Goal: Task Accomplishment & Management: Use online tool/utility

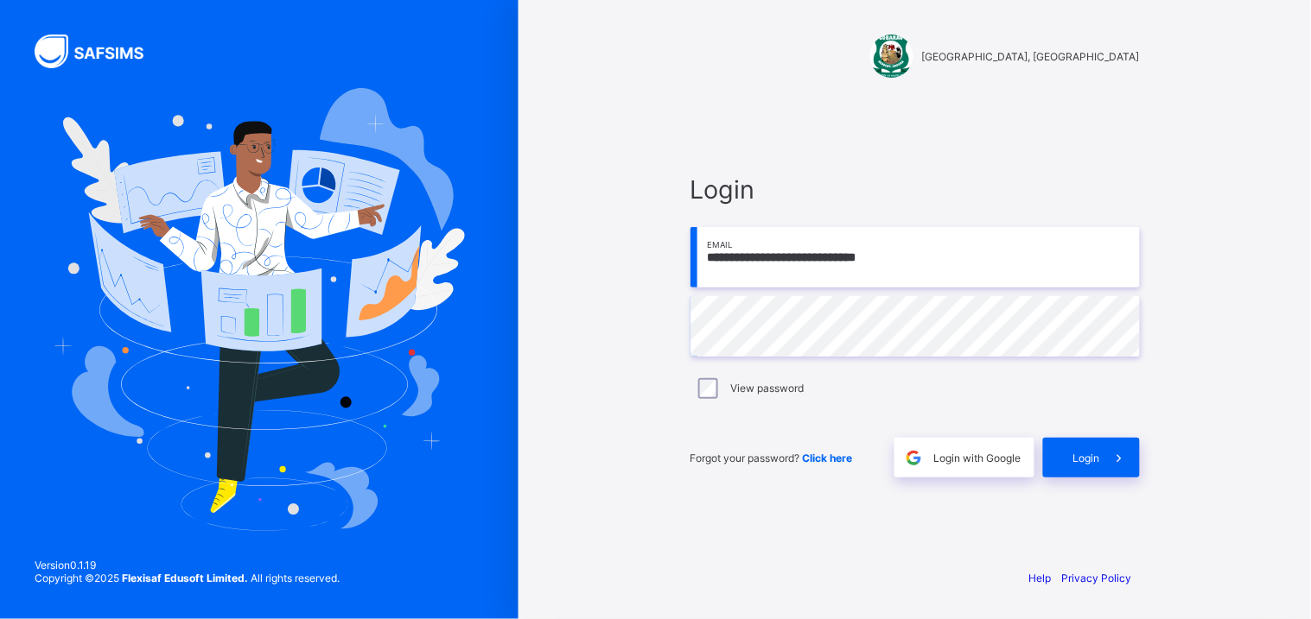
click at [988, 270] on input "**********" at bounding box center [914, 257] width 449 height 60
type input "**********"
click at [1085, 458] on span "Login" at bounding box center [1086, 458] width 27 height 13
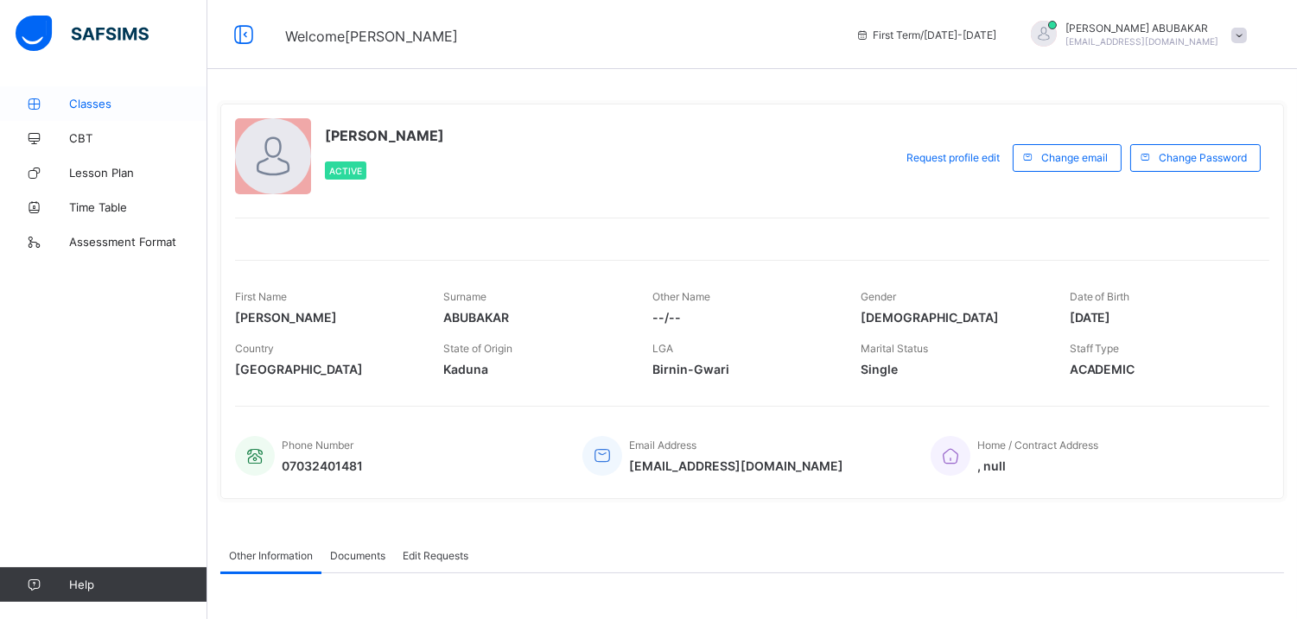
click at [100, 109] on span "Classes" at bounding box center [138, 104] width 138 height 14
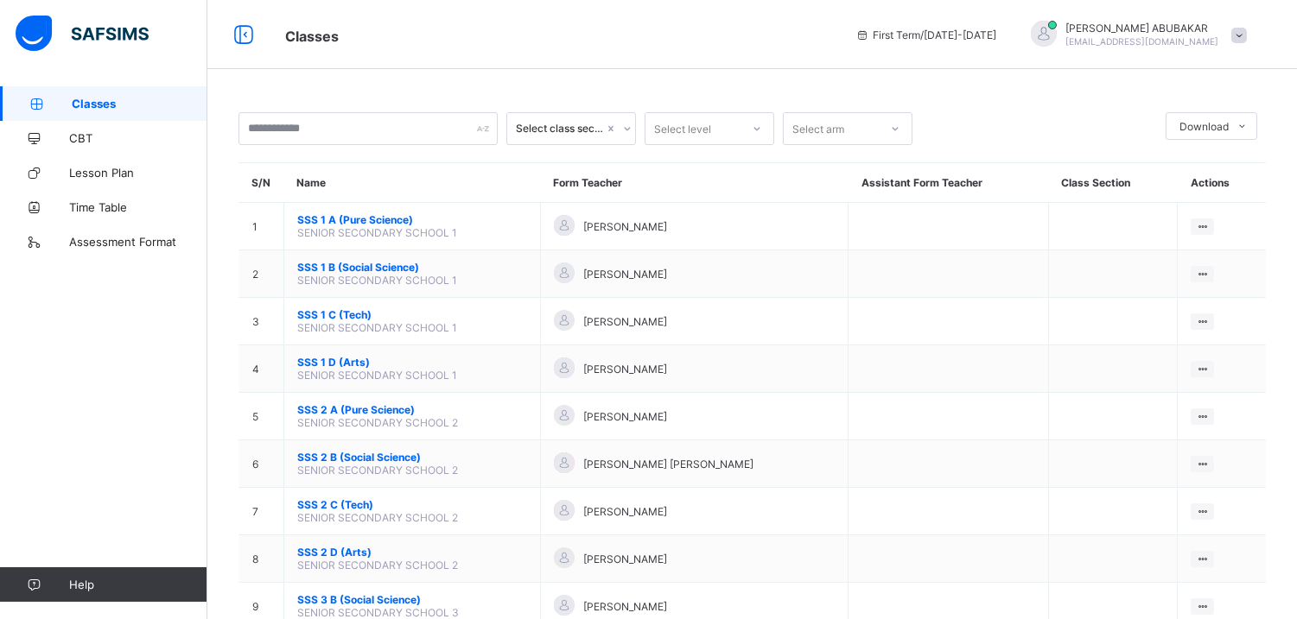
click at [623, 131] on icon at bounding box center [627, 128] width 10 height 17
click at [631, 78] on div "Select class section Select level Select arm Download Pdf Report Excel Report S…" at bounding box center [751, 384] width 1089 height 769
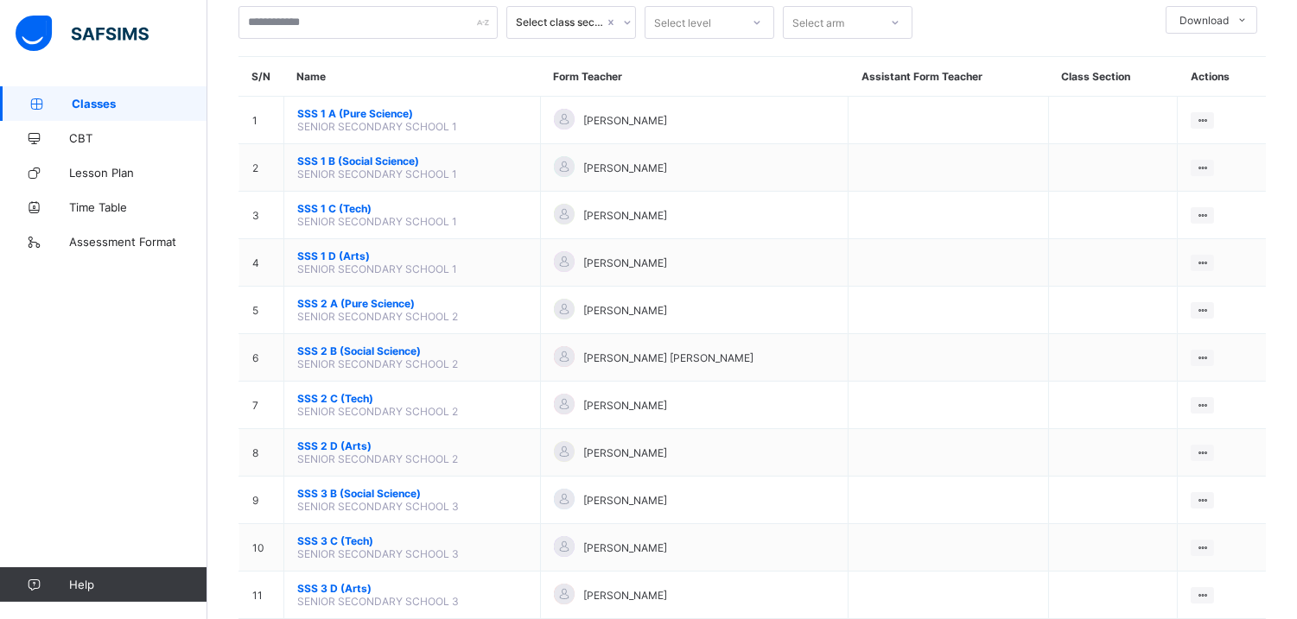
scroll to position [139, 0]
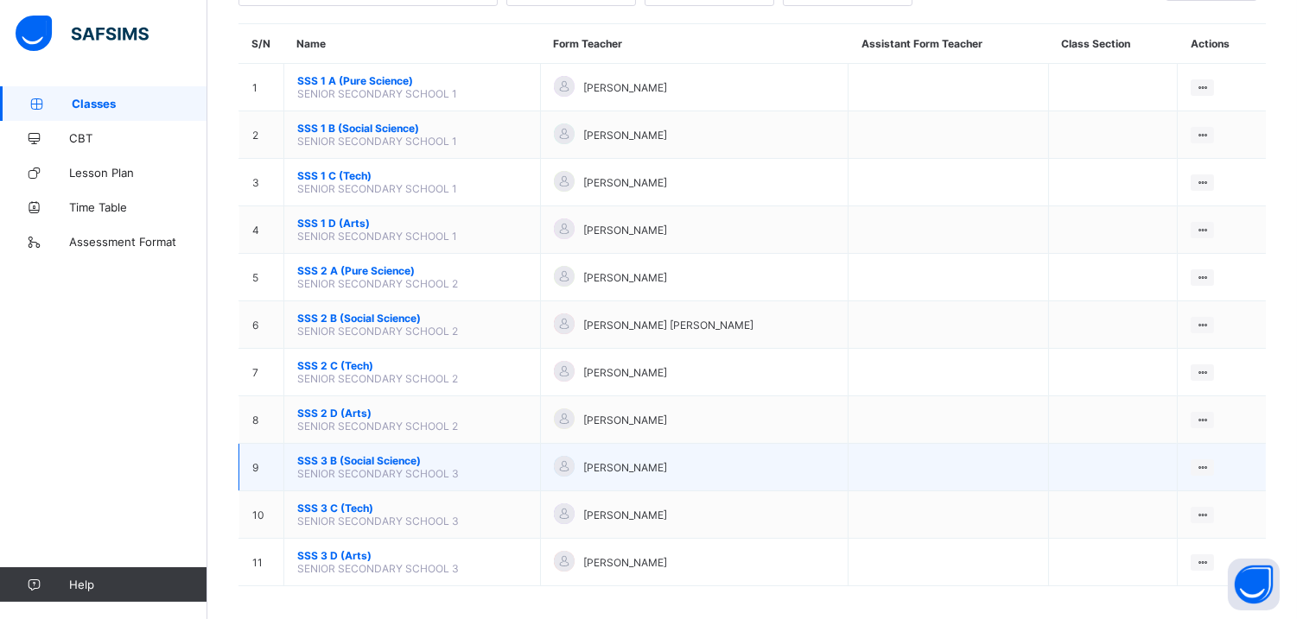
click at [355, 456] on span "SSS 3 B (Social Science)" at bounding box center [412, 460] width 230 height 13
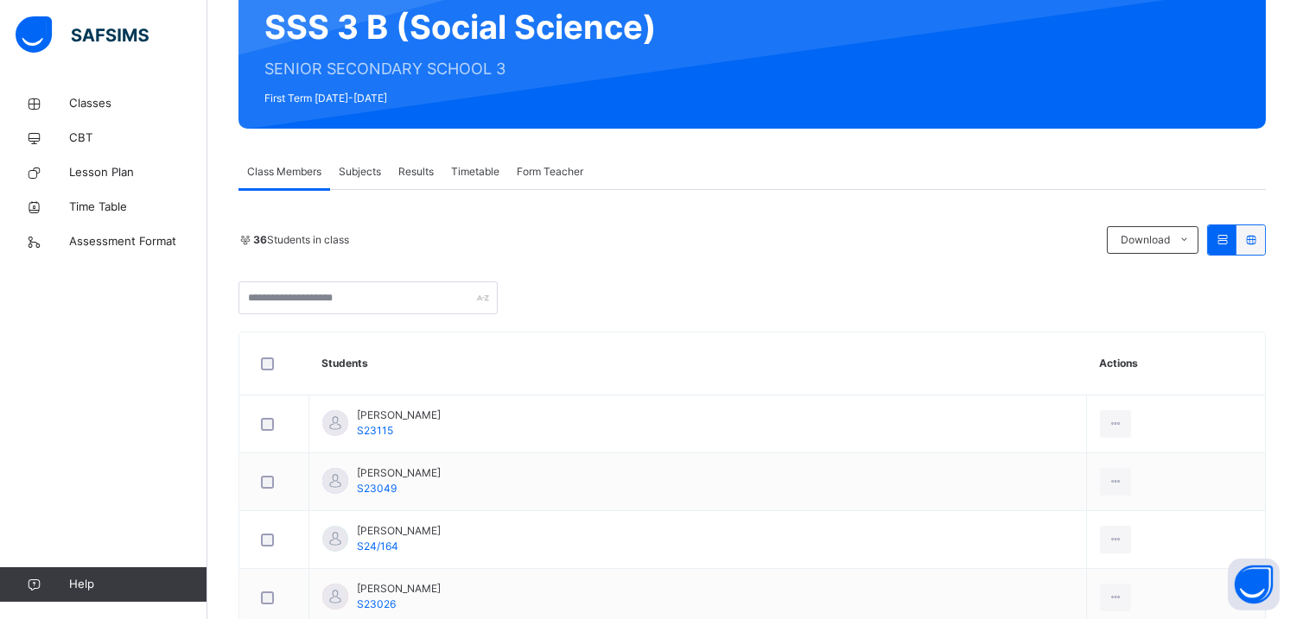
scroll to position [220, 0]
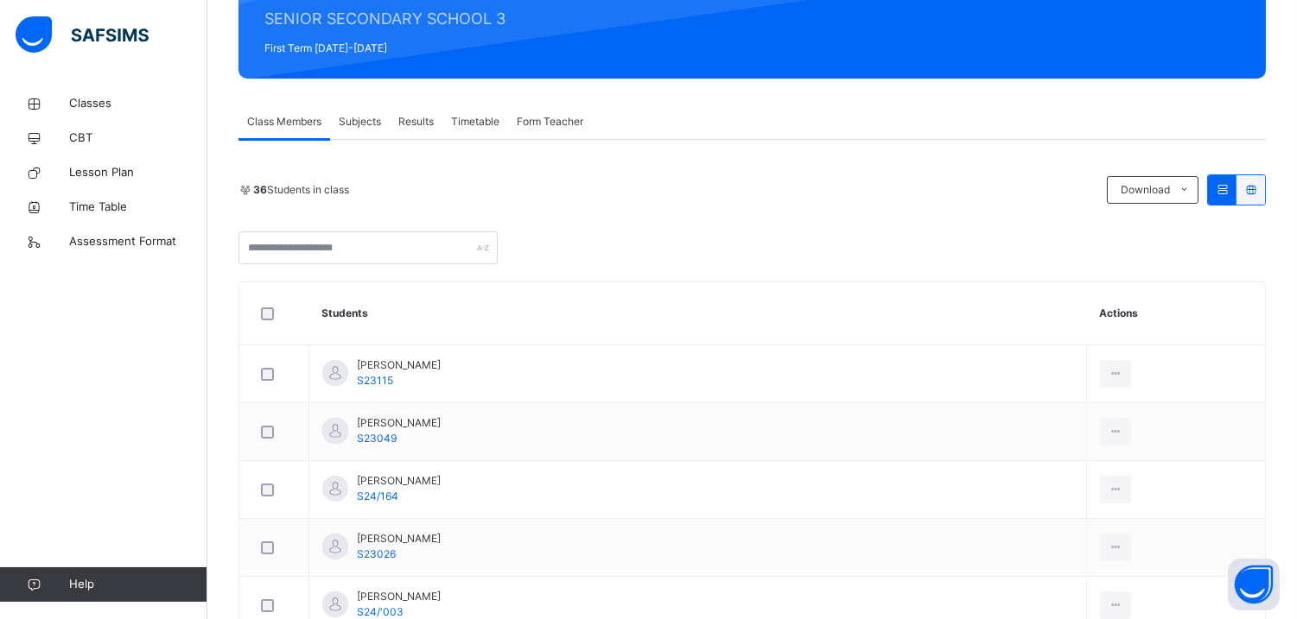
click at [370, 126] on span "Subjects" at bounding box center [360, 122] width 42 height 16
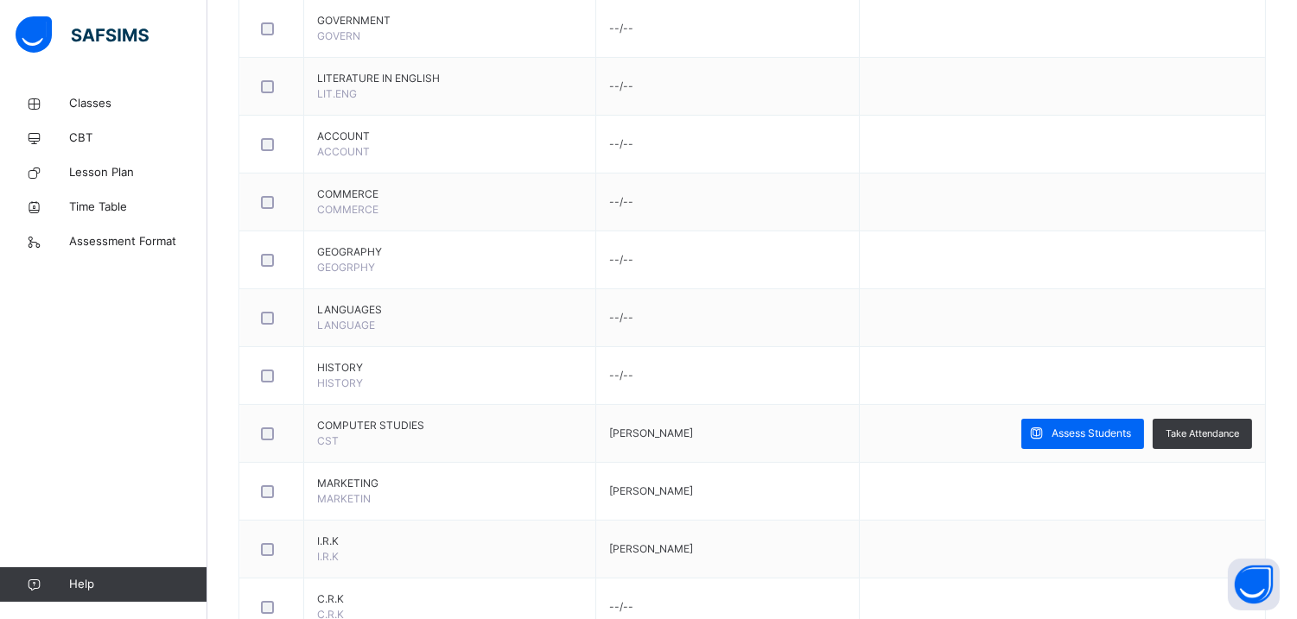
scroll to position [924, 0]
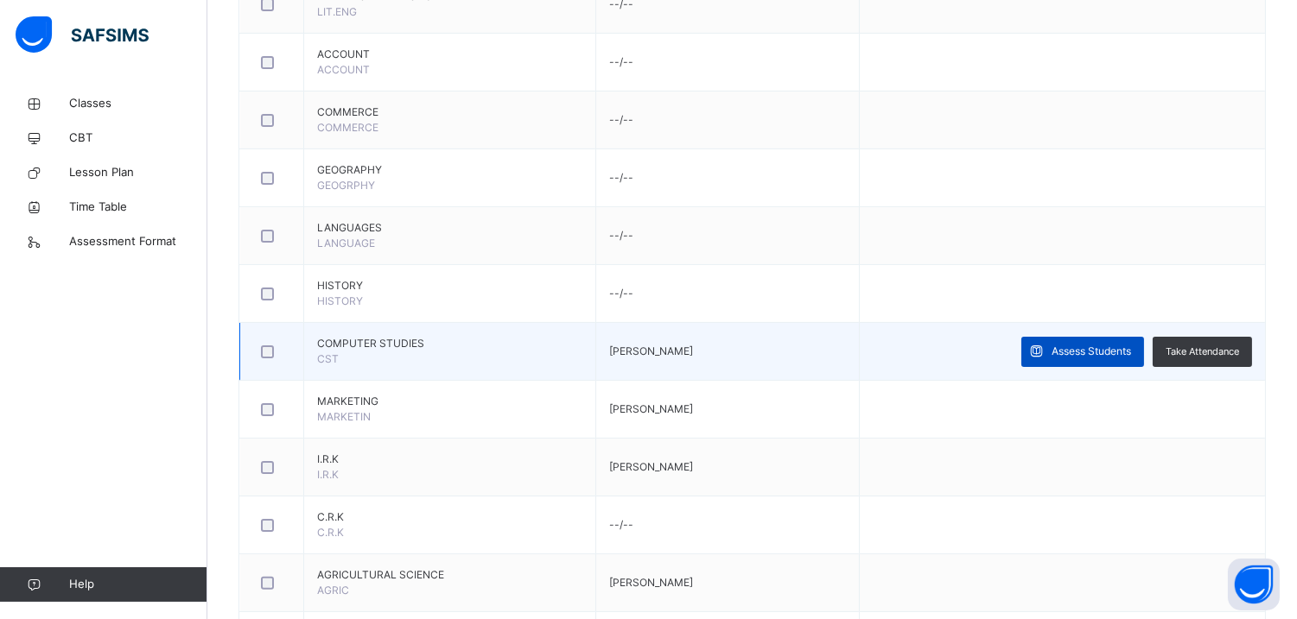
click at [1077, 357] on span "Assess Students" at bounding box center [1090, 352] width 79 height 16
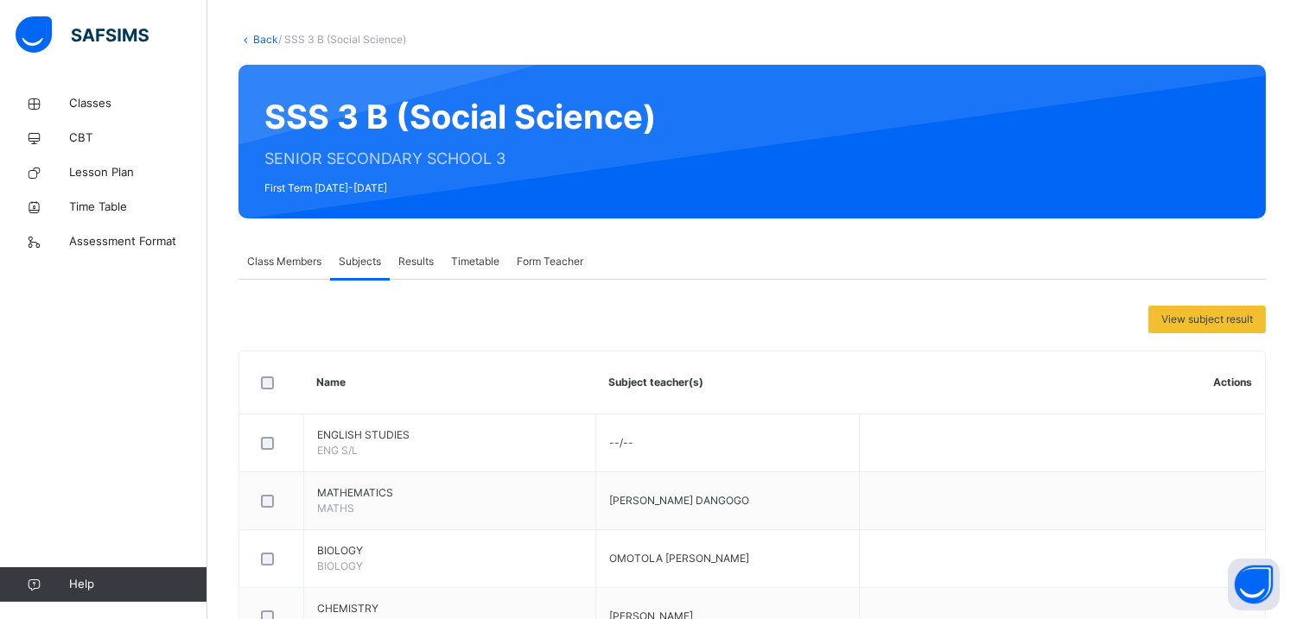
scroll to position [84, 0]
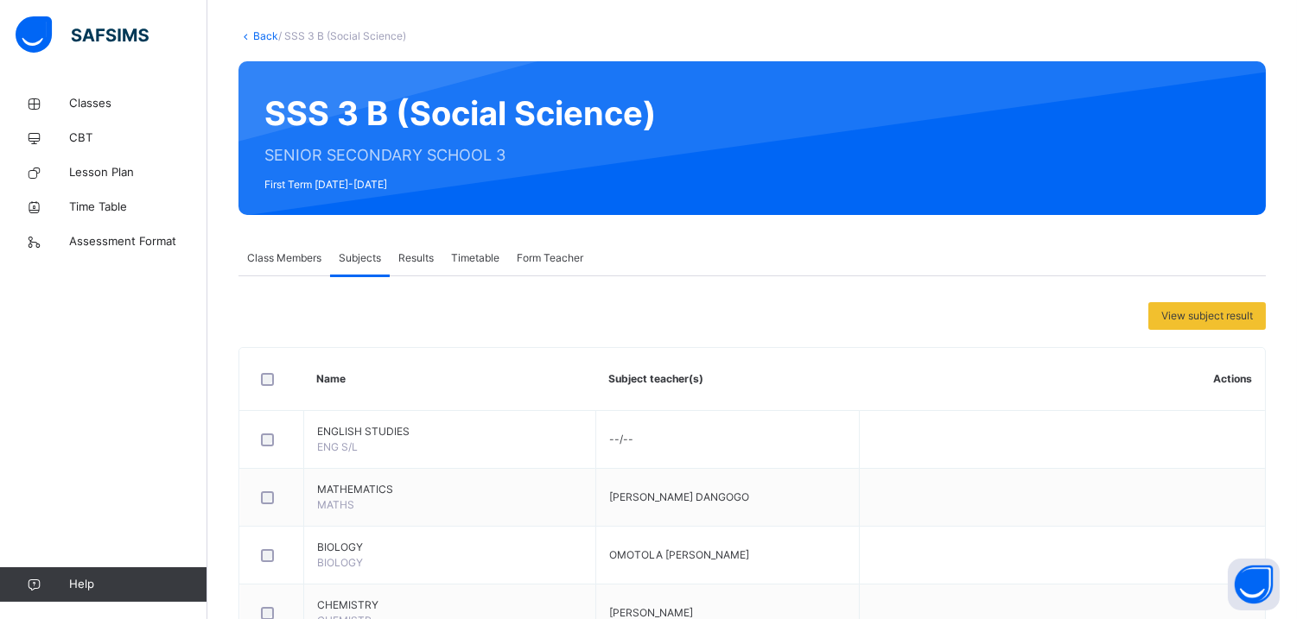
click at [301, 257] on span "Class Members" at bounding box center [284, 259] width 74 height 16
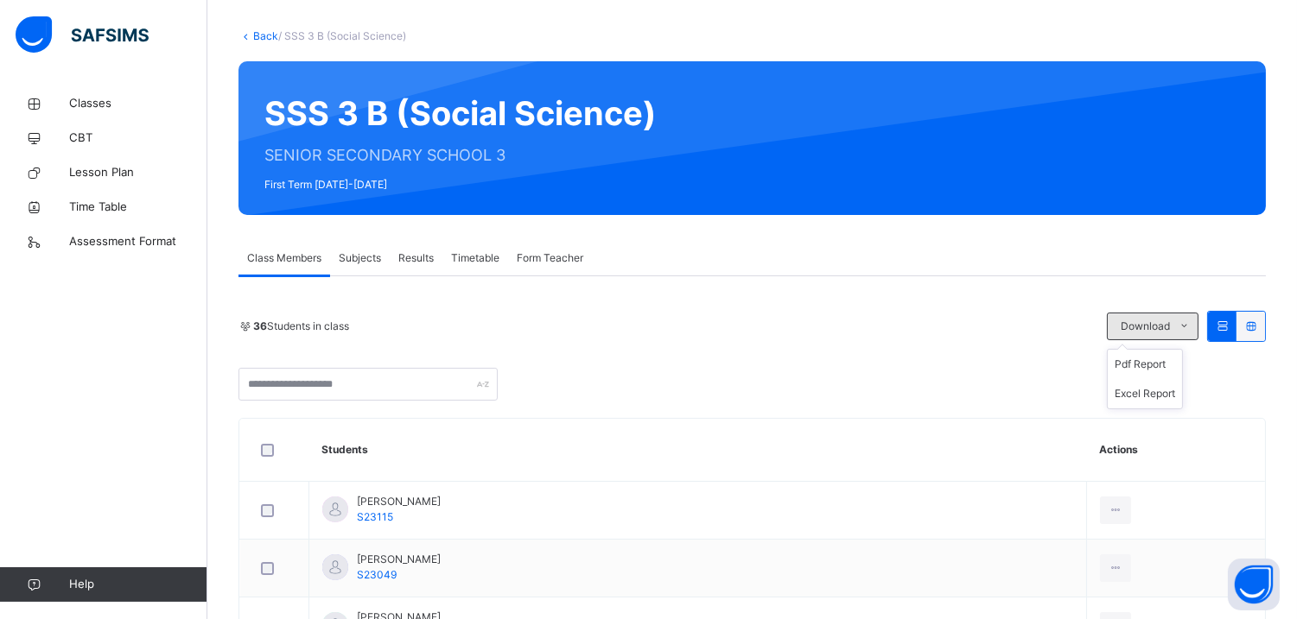
click at [1191, 321] on icon at bounding box center [1184, 327] width 13 height 14
click at [1168, 396] on li "Excel Report" at bounding box center [1145, 393] width 74 height 29
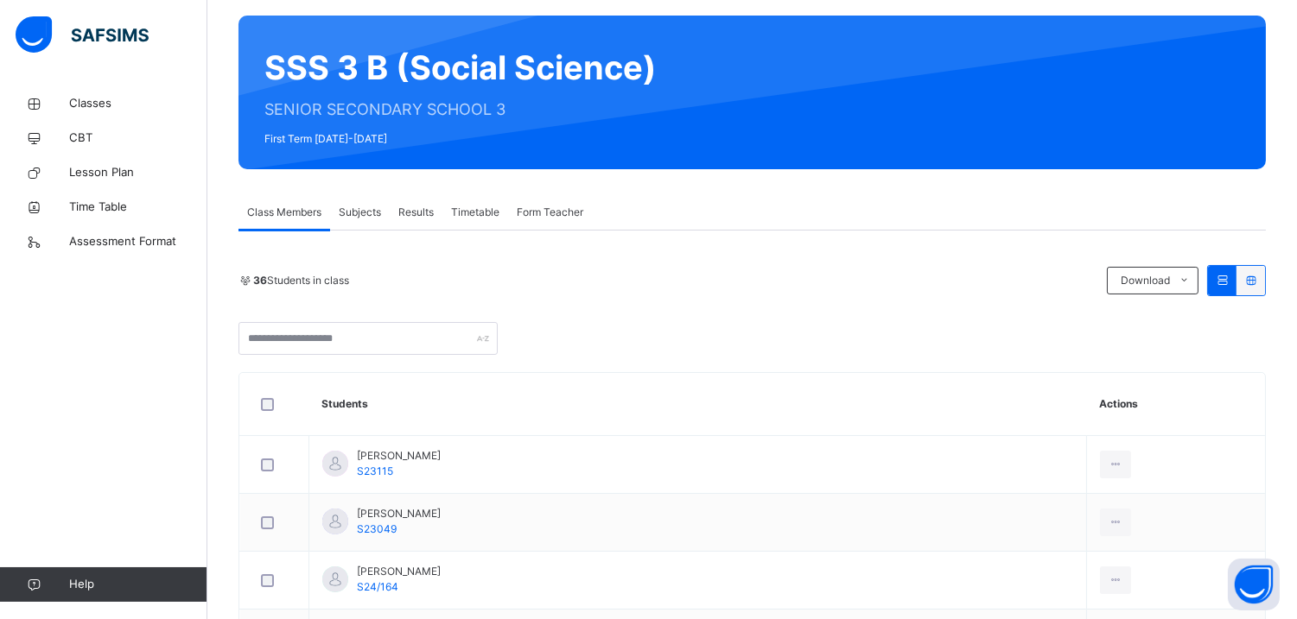
scroll to position [124, 0]
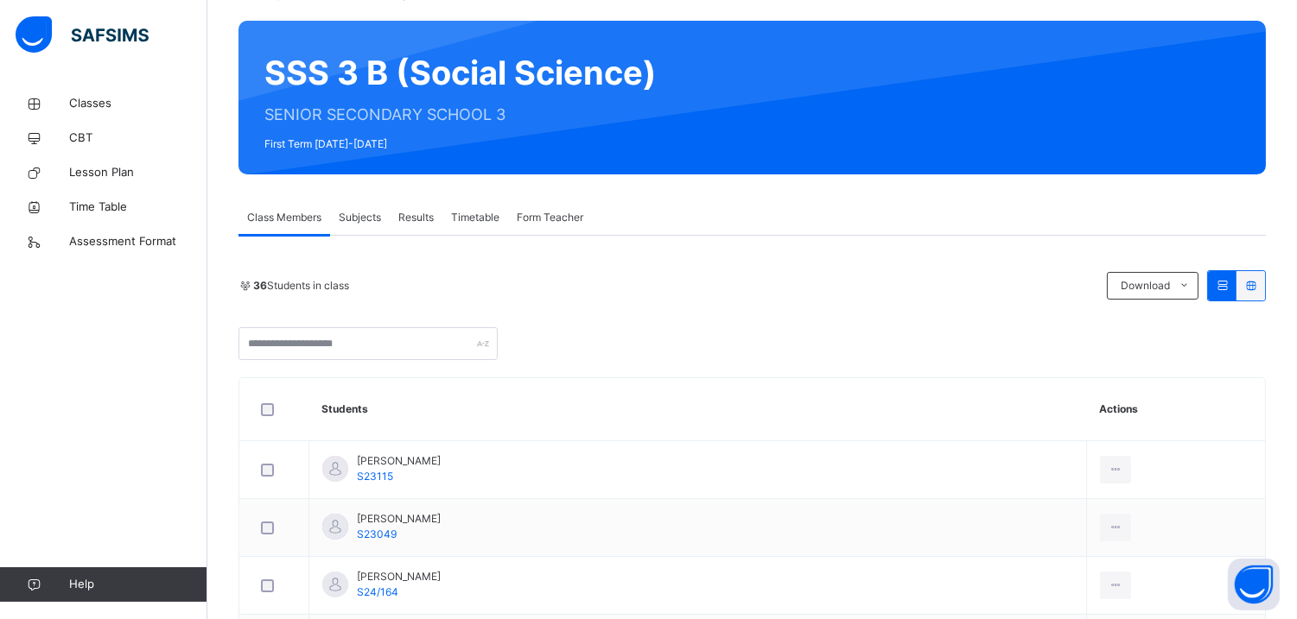
click at [415, 214] on span "Results" at bounding box center [415, 218] width 35 height 16
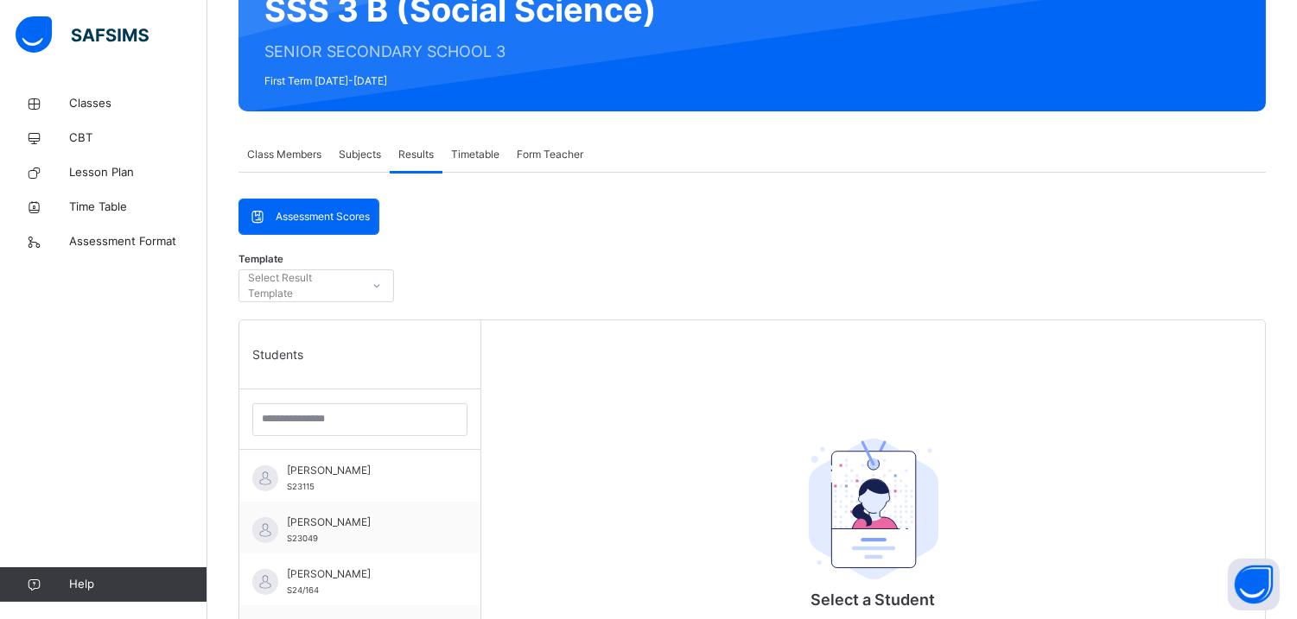
scroll to position [138, 0]
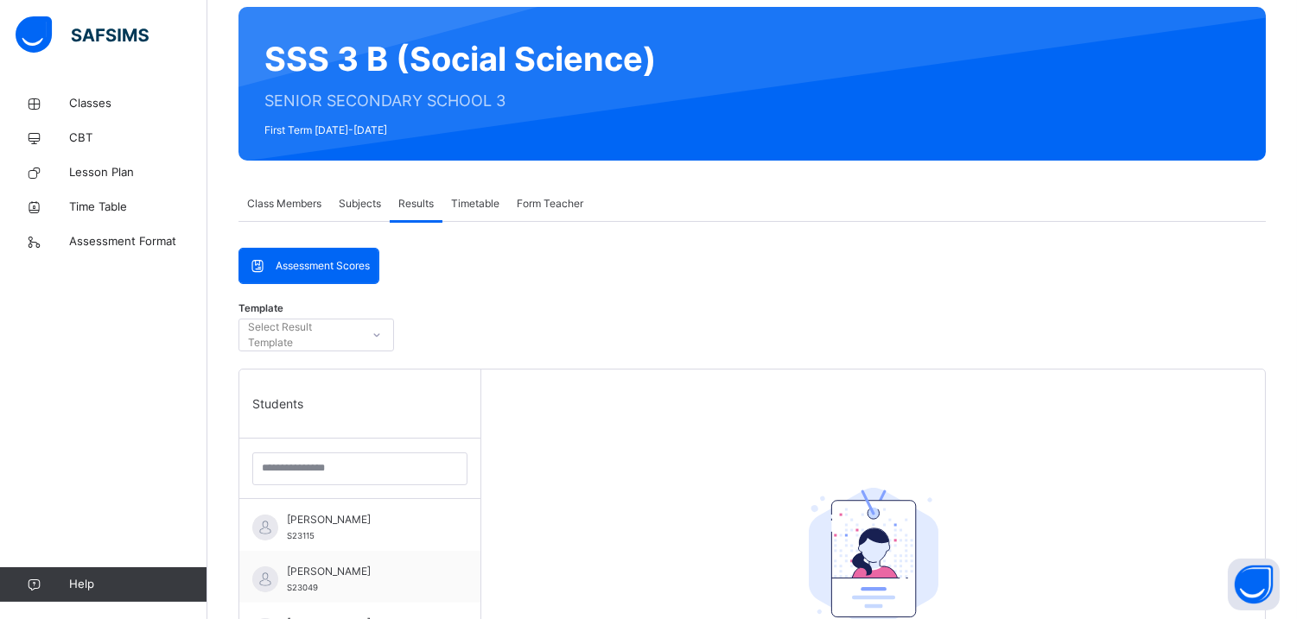
click at [471, 210] on span "Timetable" at bounding box center [475, 204] width 48 height 16
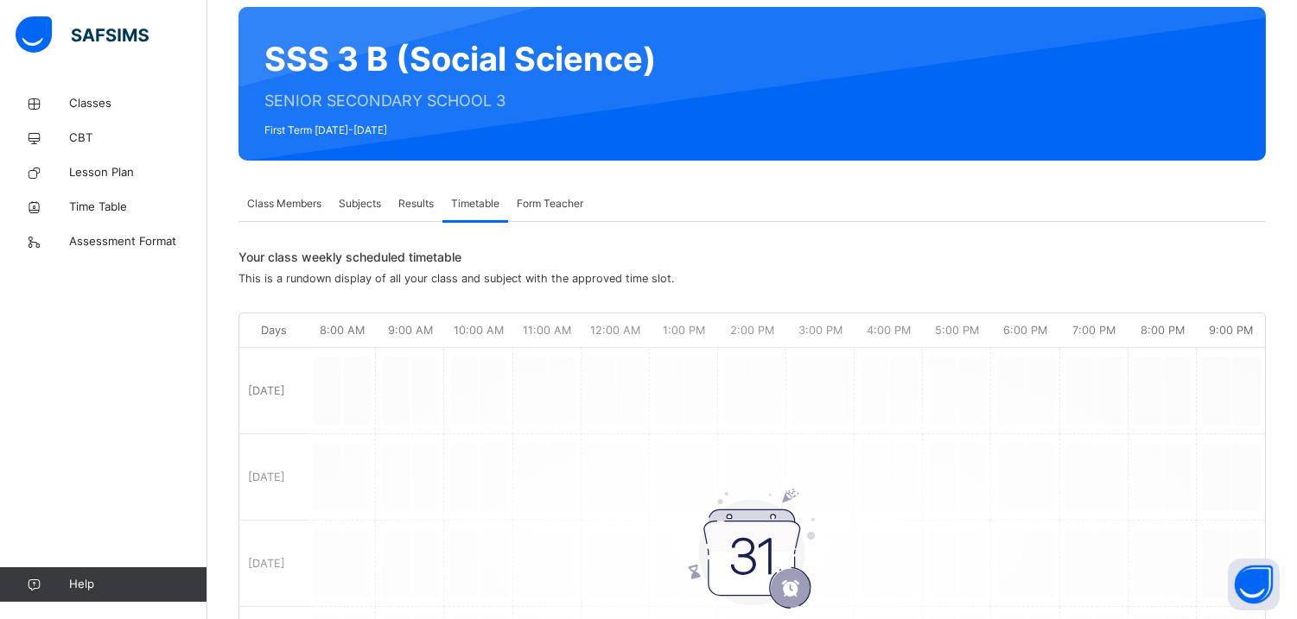
click at [558, 207] on span "Form Teacher" at bounding box center [550, 204] width 67 height 16
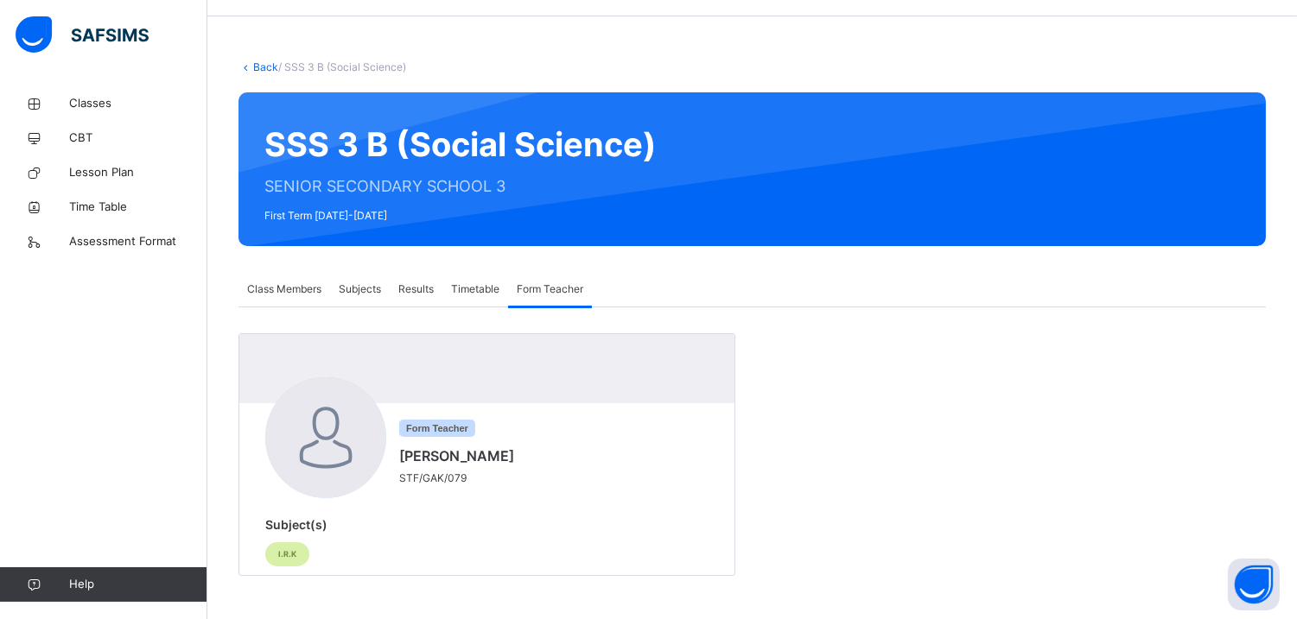
scroll to position [53, 0]
click at [470, 295] on span "Timetable" at bounding box center [475, 290] width 48 height 16
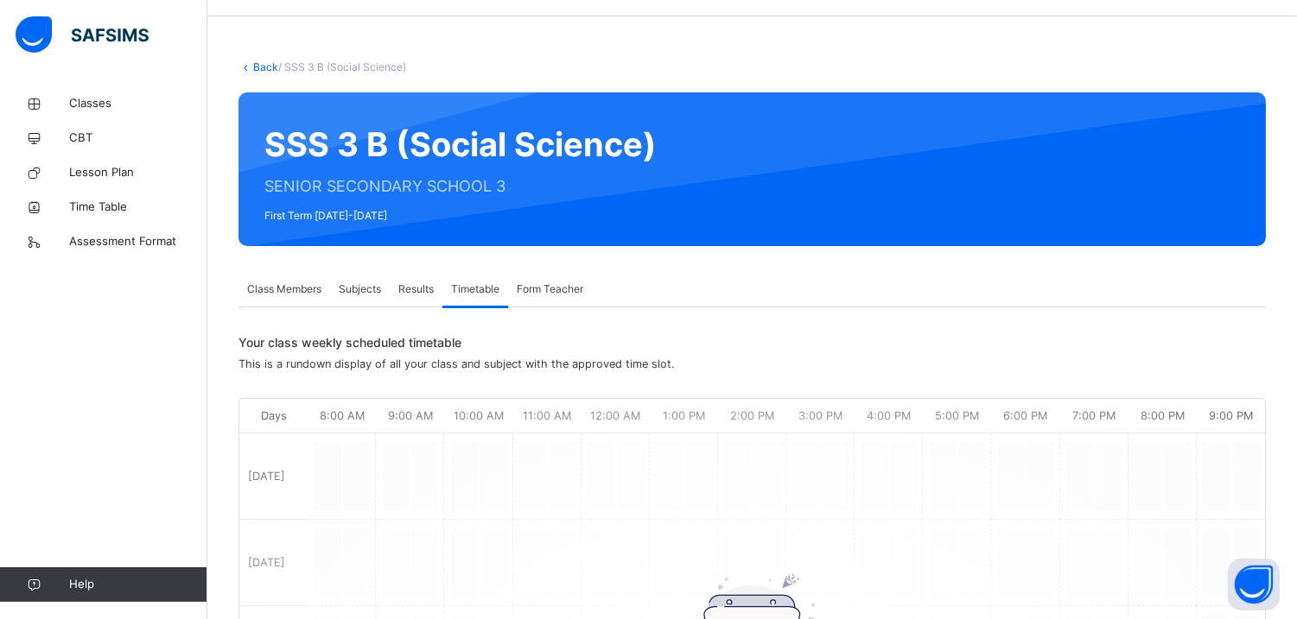
scroll to position [138, 0]
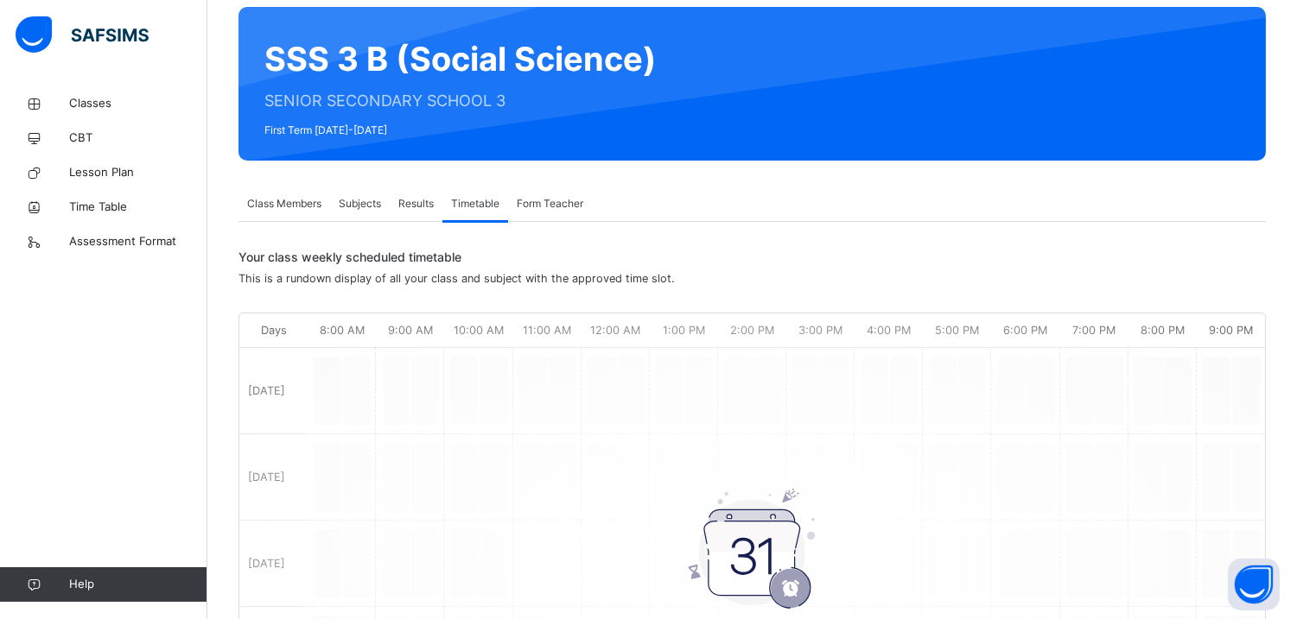
click at [421, 211] on div "Results" at bounding box center [416, 204] width 53 height 35
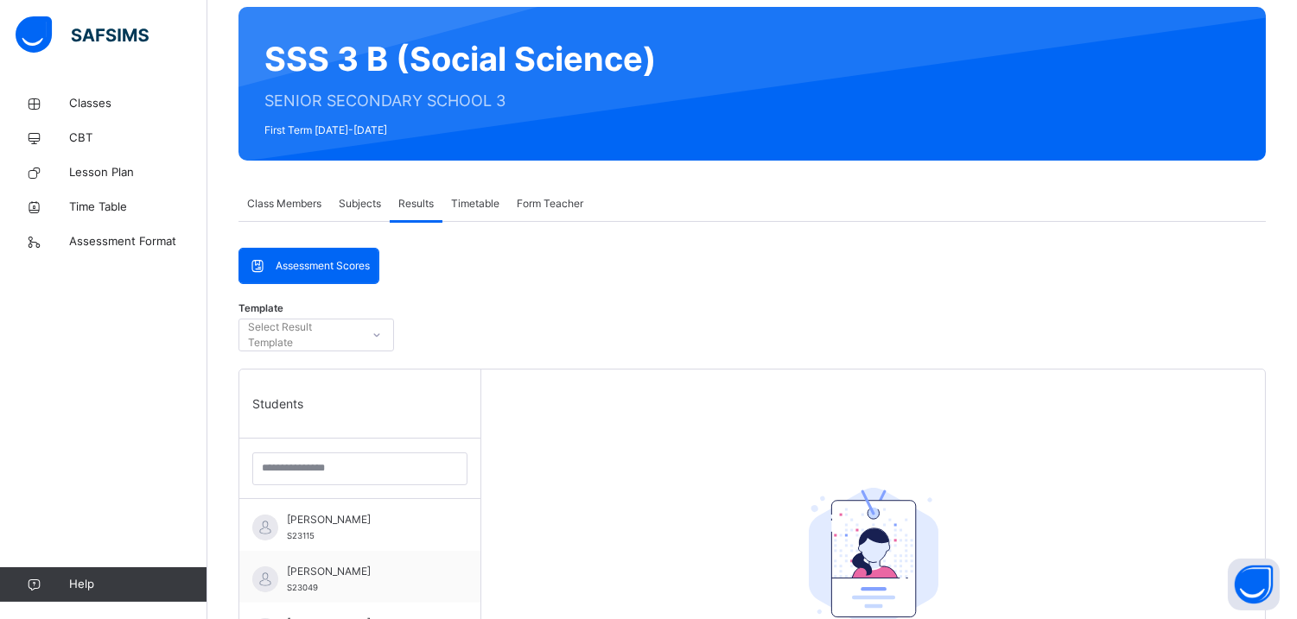
click at [347, 266] on span "Assessment Scores" at bounding box center [323, 266] width 94 height 16
click at [384, 340] on div at bounding box center [376, 335] width 29 height 28
click at [347, 272] on span "Assessment Scores" at bounding box center [323, 266] width 94 height 16
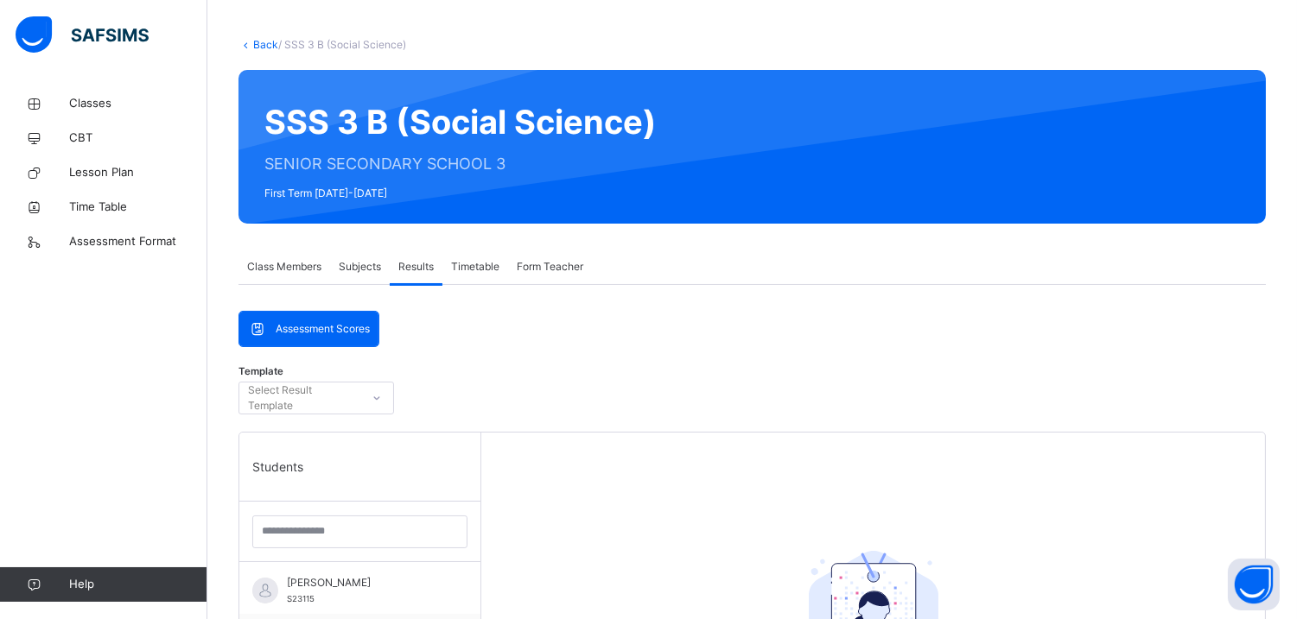
scroll to position [73, 0]
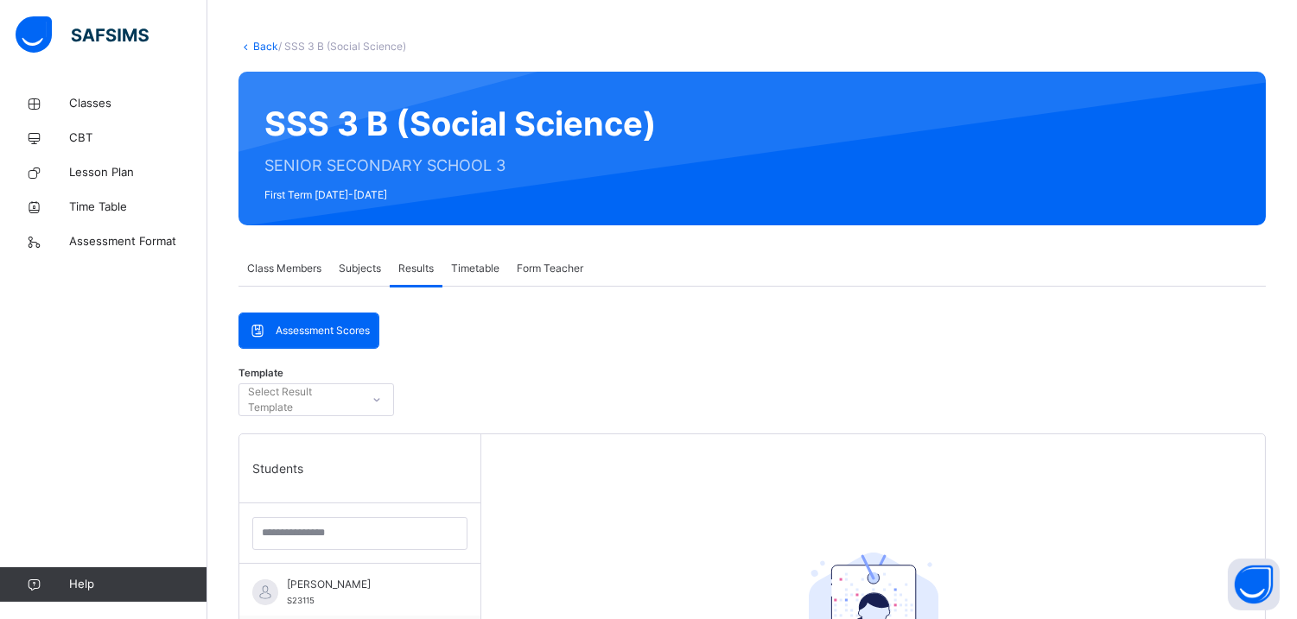
click at [349, 268] on span "Subjects" at bounding box center [360, 269] width 42 height 16
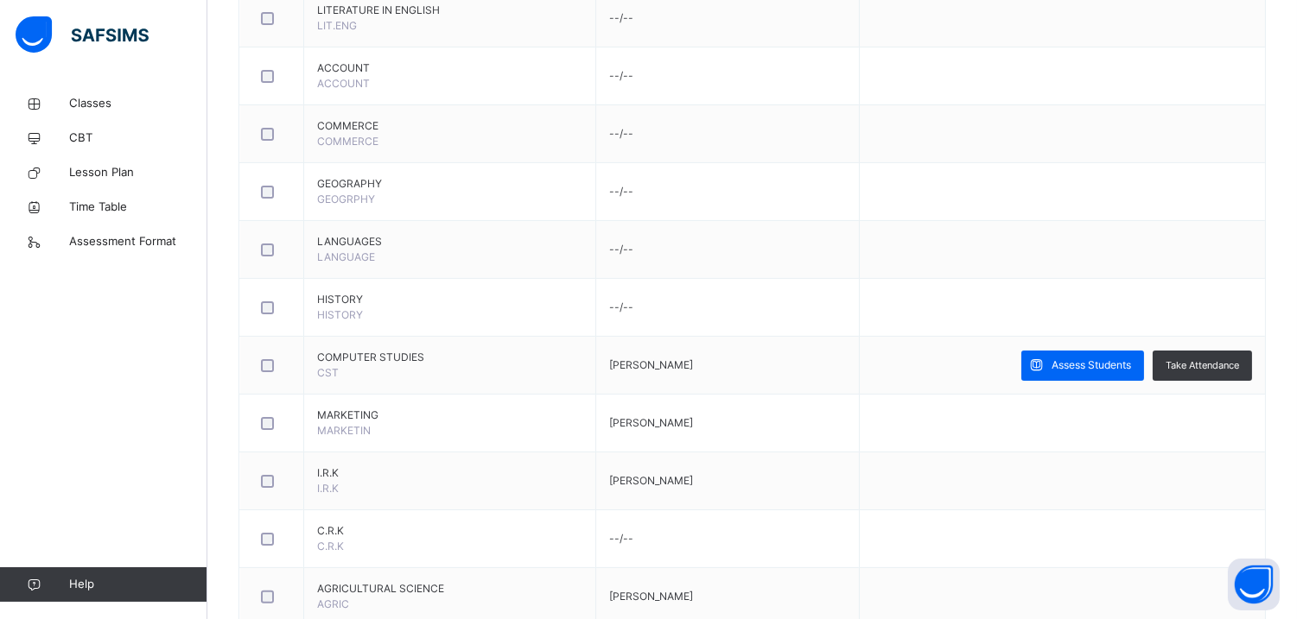
scroll to position [914, 0]
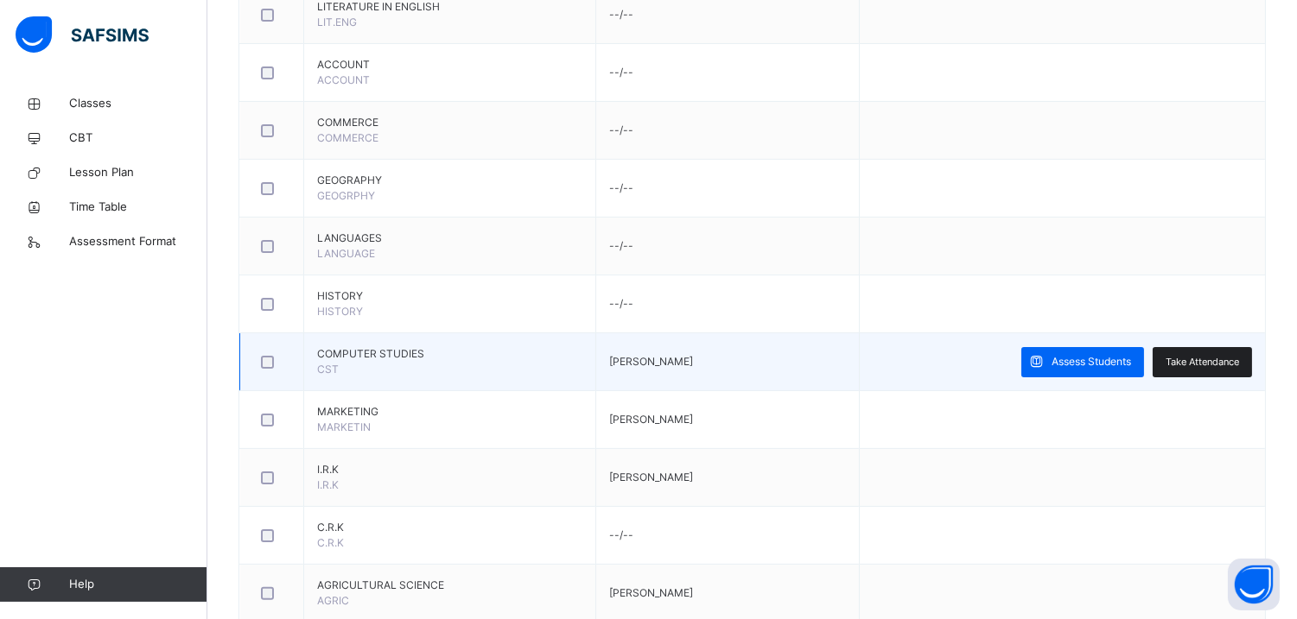
click at [1199, 366] on span "Take Attendance" at bounding box center [1201, 362] width 73 height 15
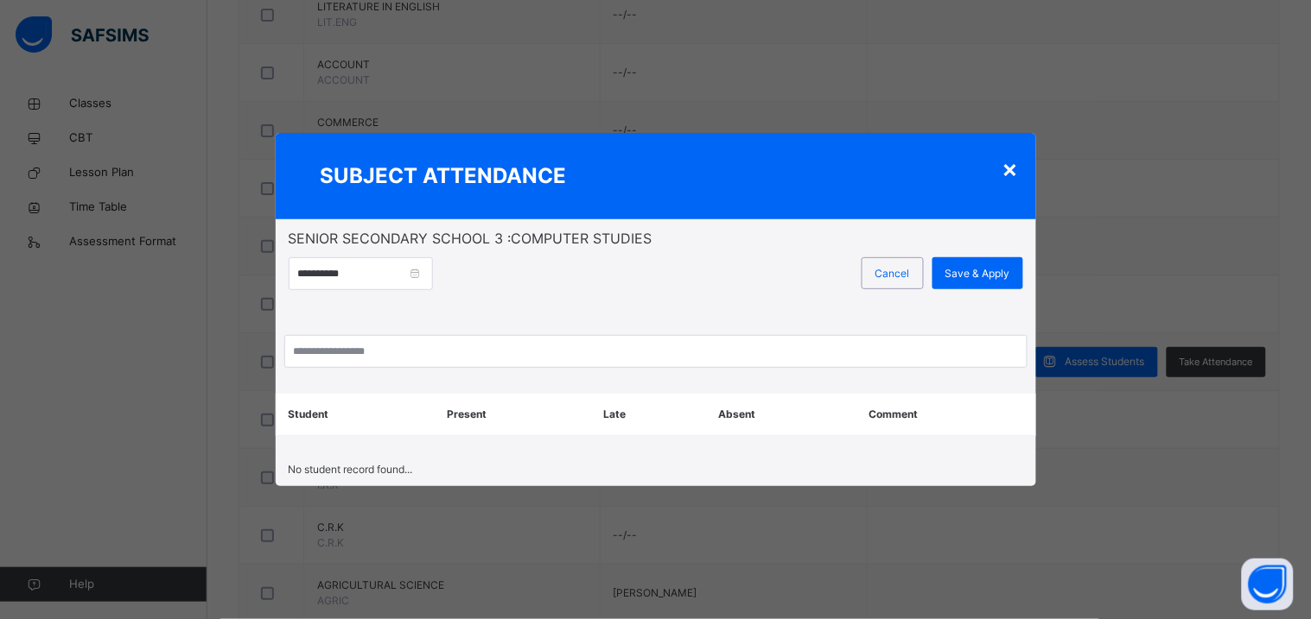
click at [1007, 170] on div "×" at bounding box center [1010, 168] width 16 height 36
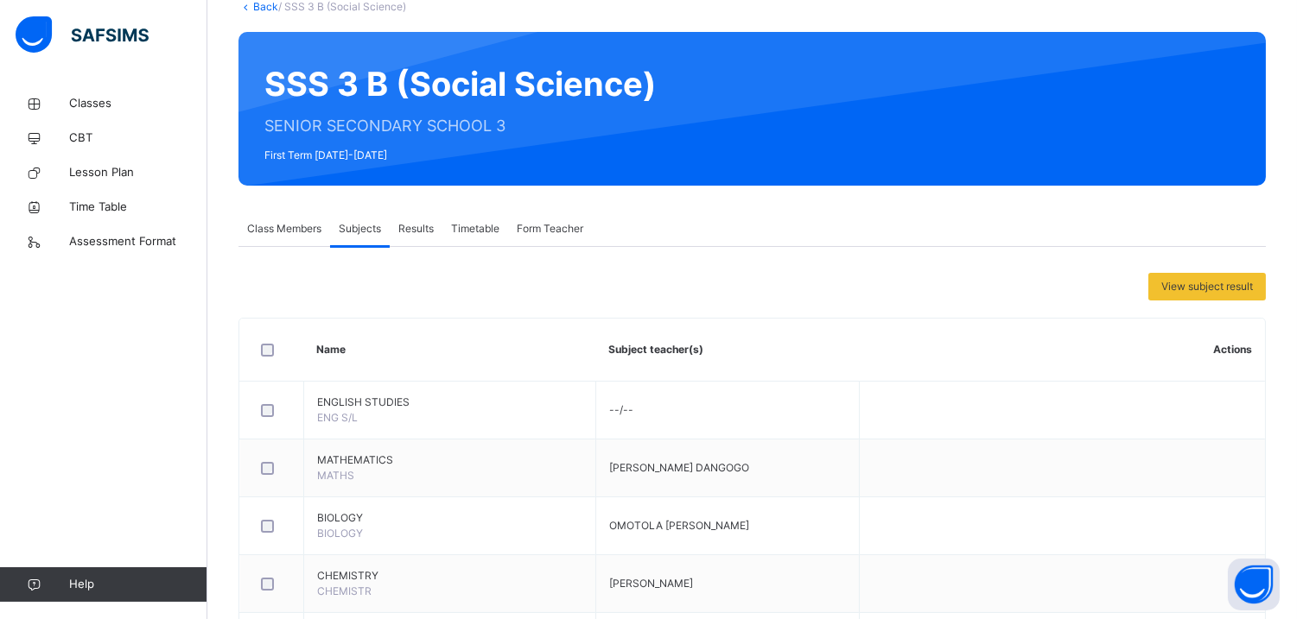
scroll to position [110, 0]
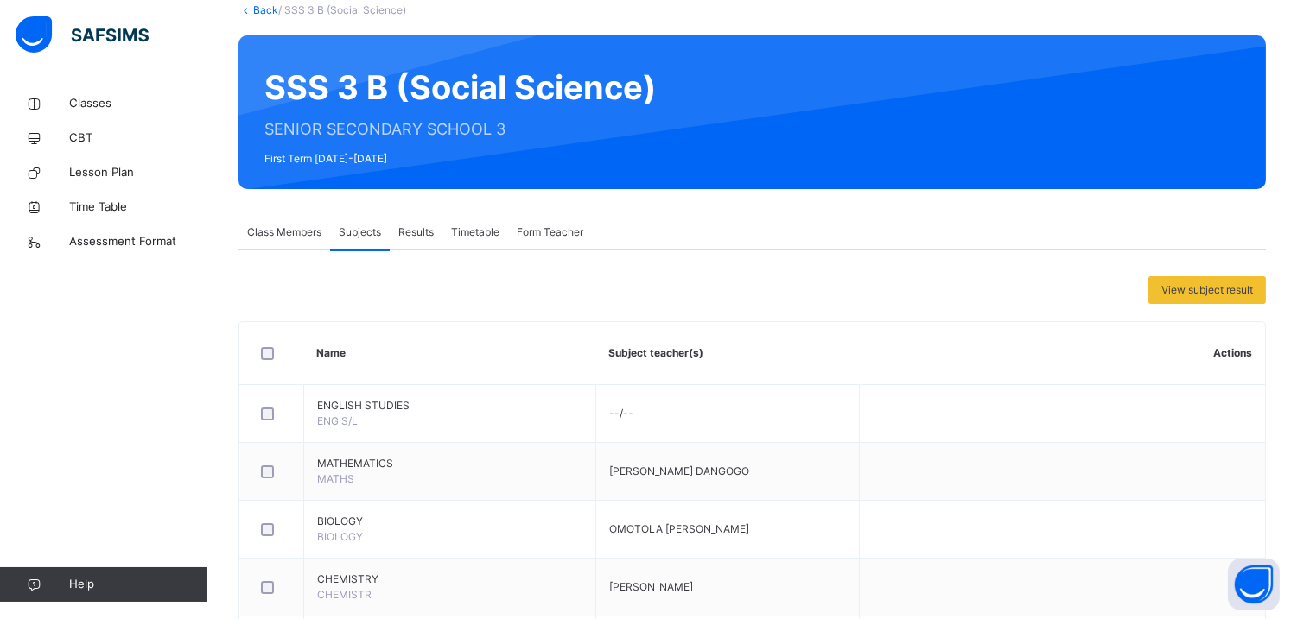
click at [278, 233] on span "Class Members" at bounding box center [284, 233] width 74 height 16
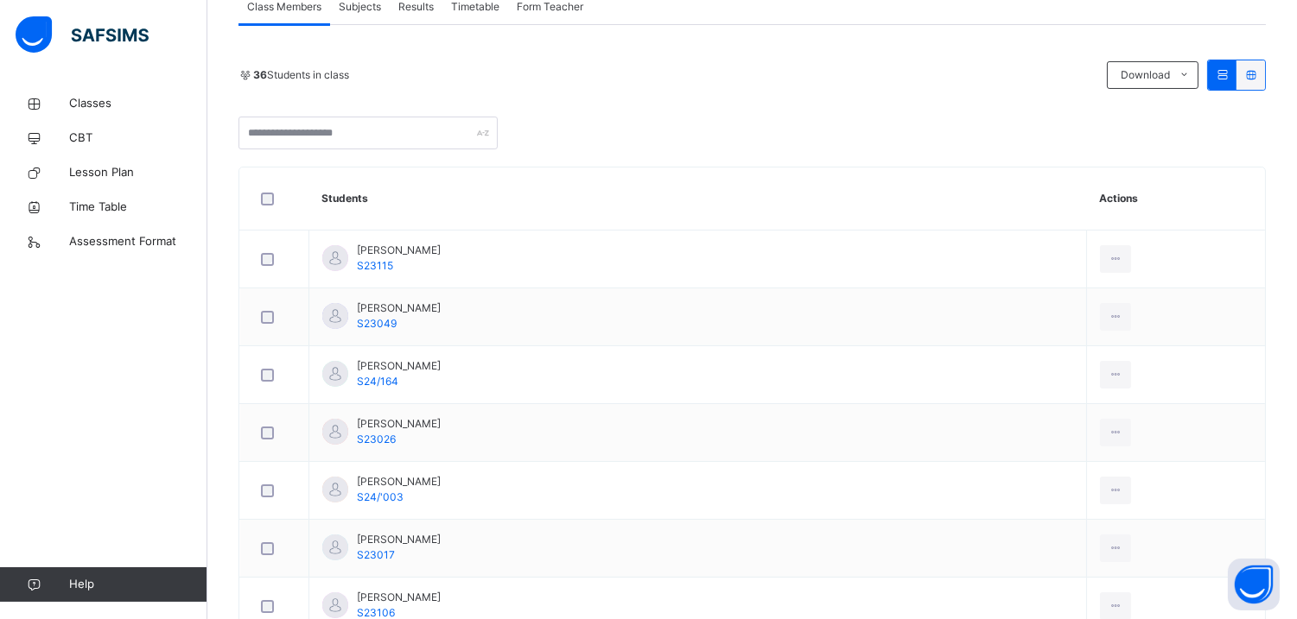
scroll to position [340, 0]
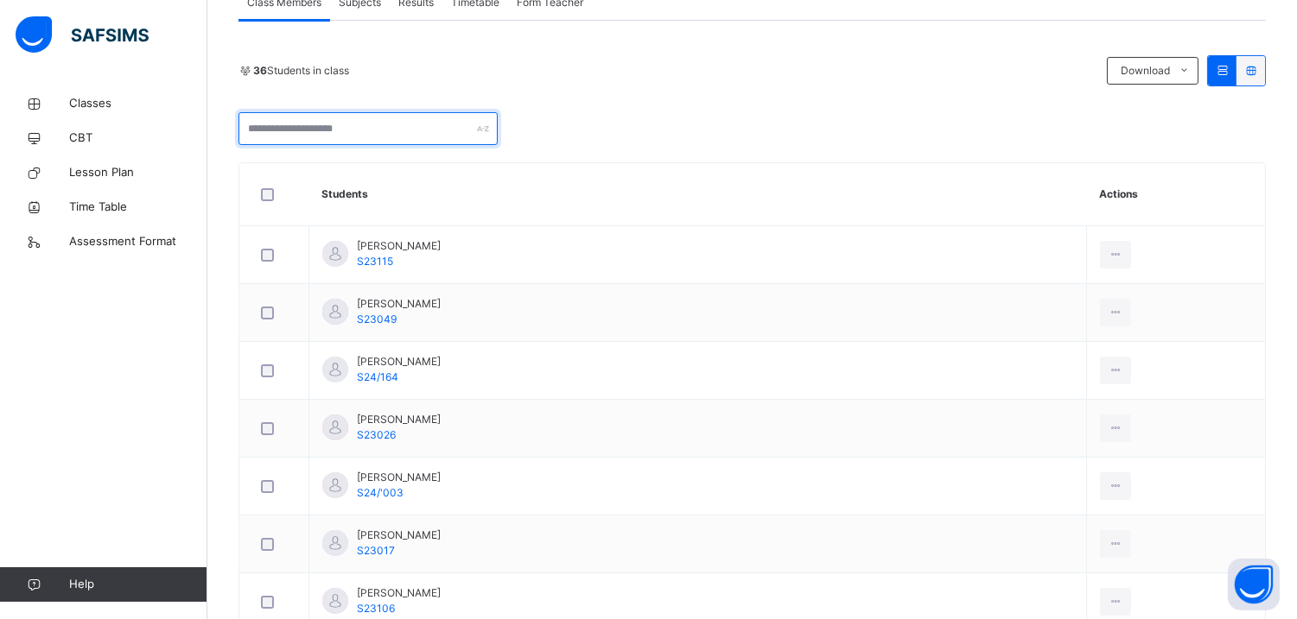
click at [398, 121] on input "text" at bounding box center [367, 128] width 259 height 33
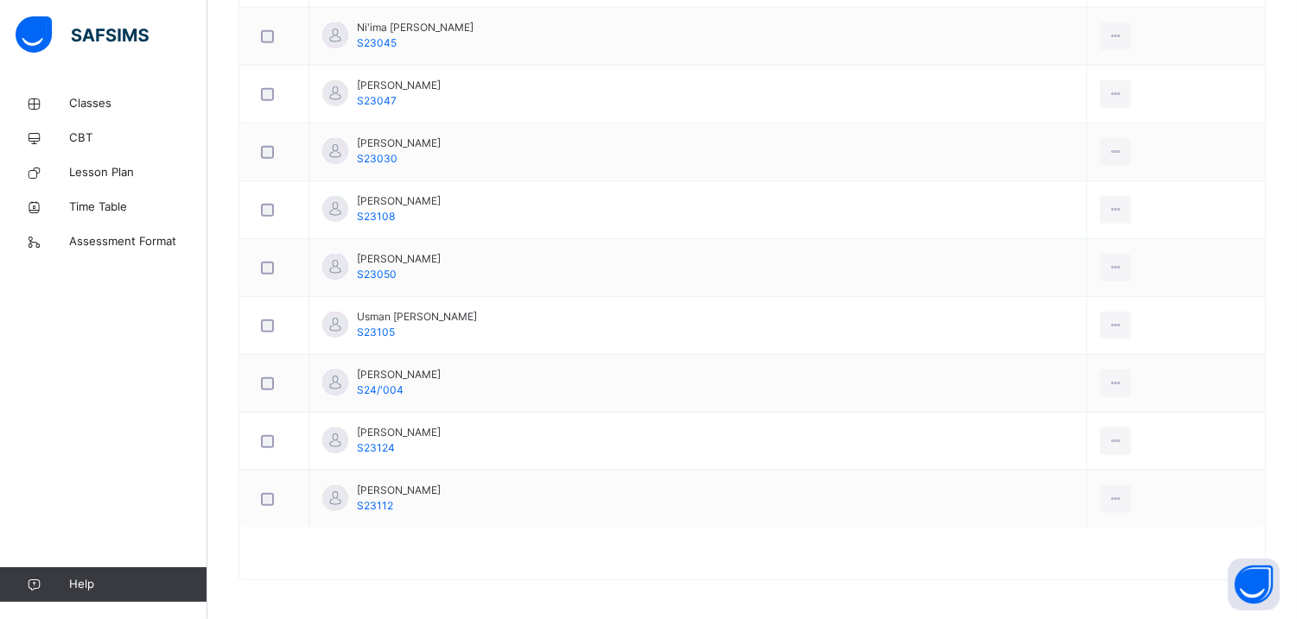
scroll to position [2128, 0]
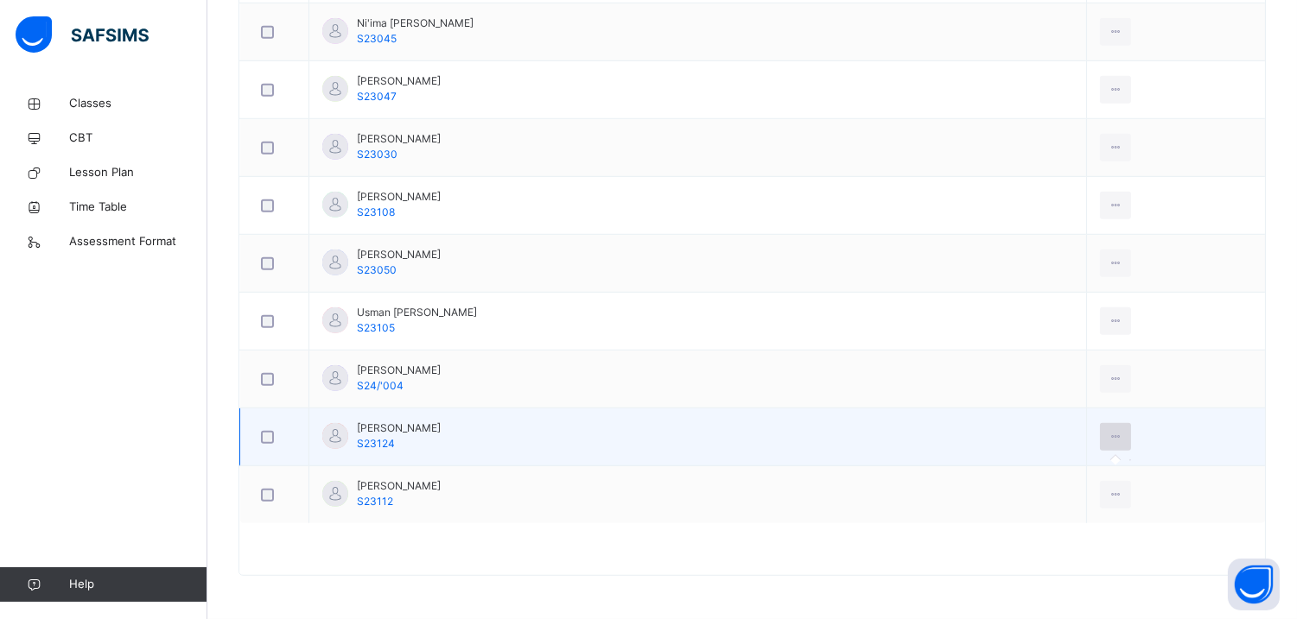
click at [1100, 447] on div at bounding box center [1116, 437] width 32 height 28
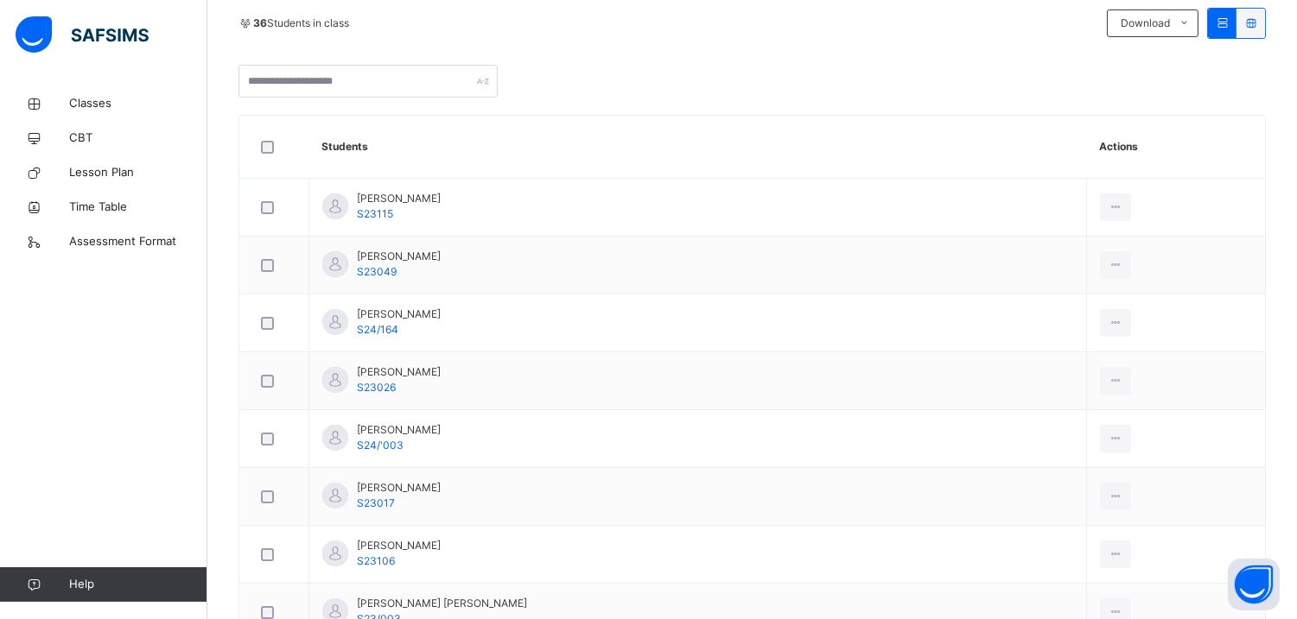
scroll to position [0, 0]
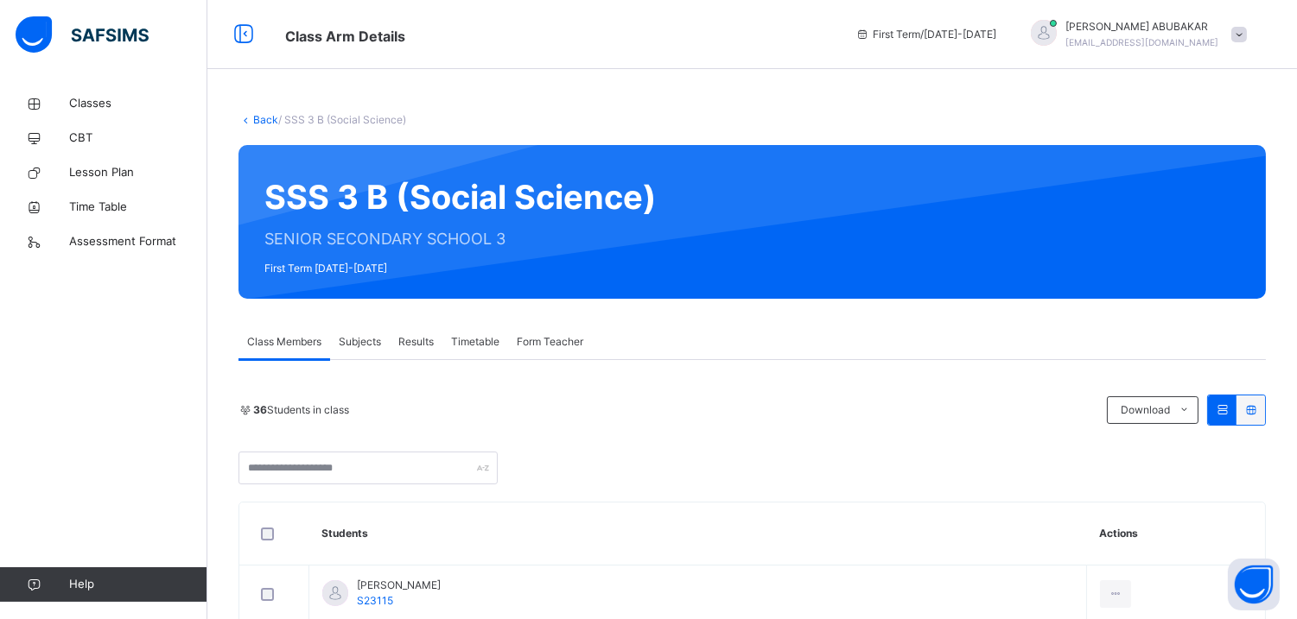
click at [265, 121] on link "Back" at bounding box center [265, 119] width 25 height 13
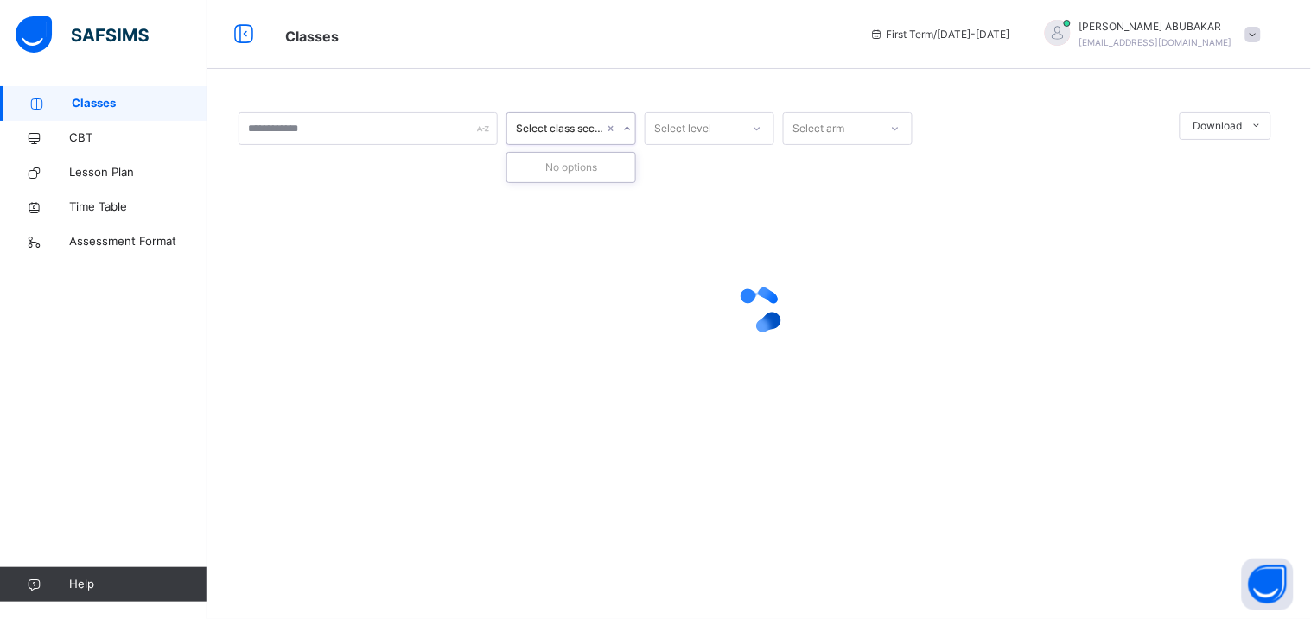
click at [625, 130] on icon at bounding box center [627, 128] width 10 height 17
click at [605, 78] on div "Select class section Select level Select arm Download Pdf Report Excel Report ×…" at bounding box center [758, 309] width 1103 height 619
click at [897, 130] on icon at bounding box center [895, 128] width 10 height 17
click at [947, 112] on div at bounding box center [1046, 128] width 250 height 33
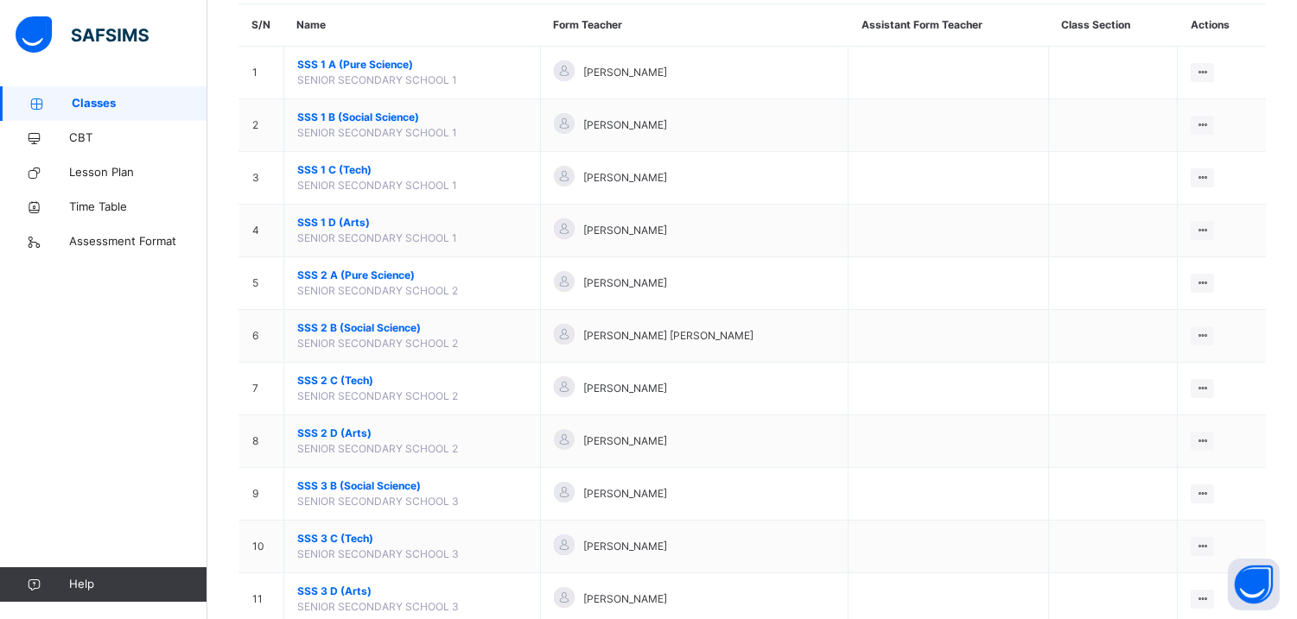
scroll to position [209, 0]
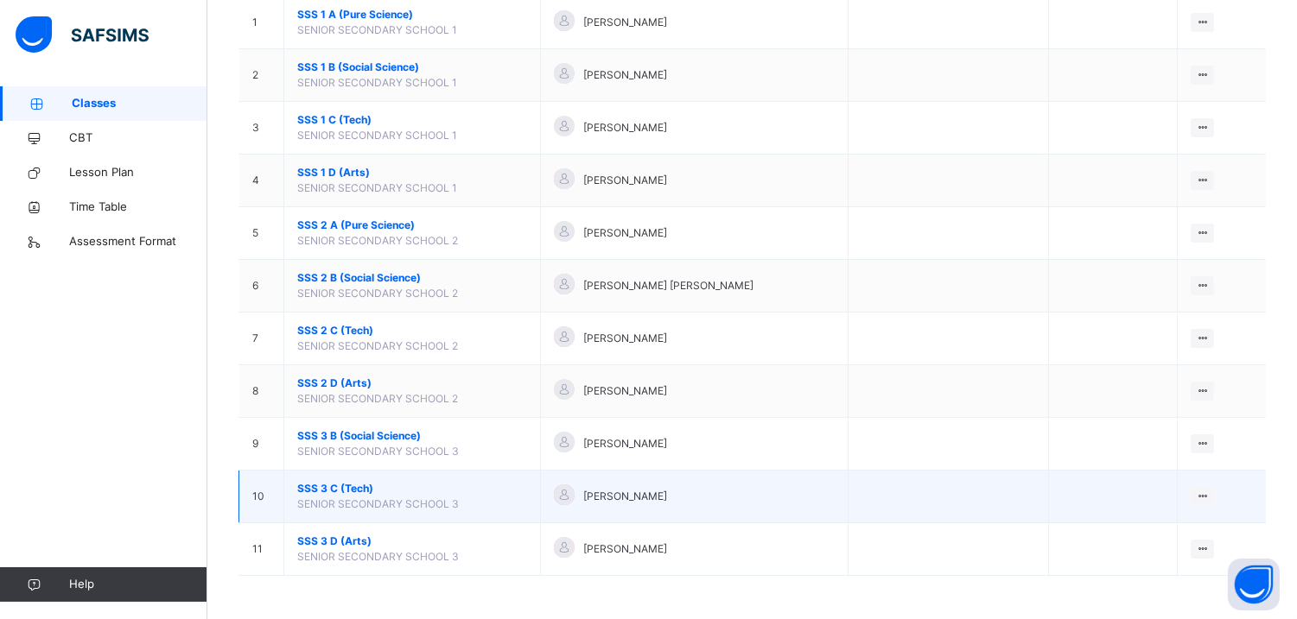
click at [331, 491] on span "SSS 3 C (Tech)" at bounding box center [412, 489] width 230 height 16
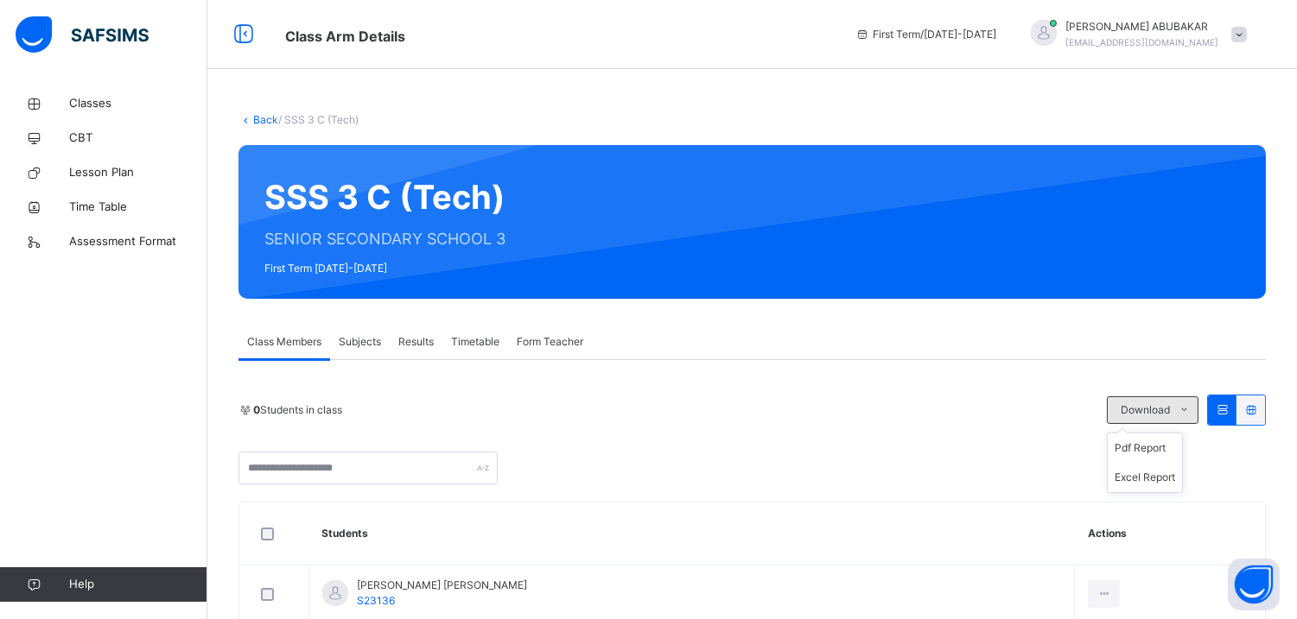
click at [1191, 410] on icon at bounding box center [1184, 410] width 13 height 14
click at [1153, 479] on li "Excel Report" at bounding box center [1145, 477] width 74 height 29
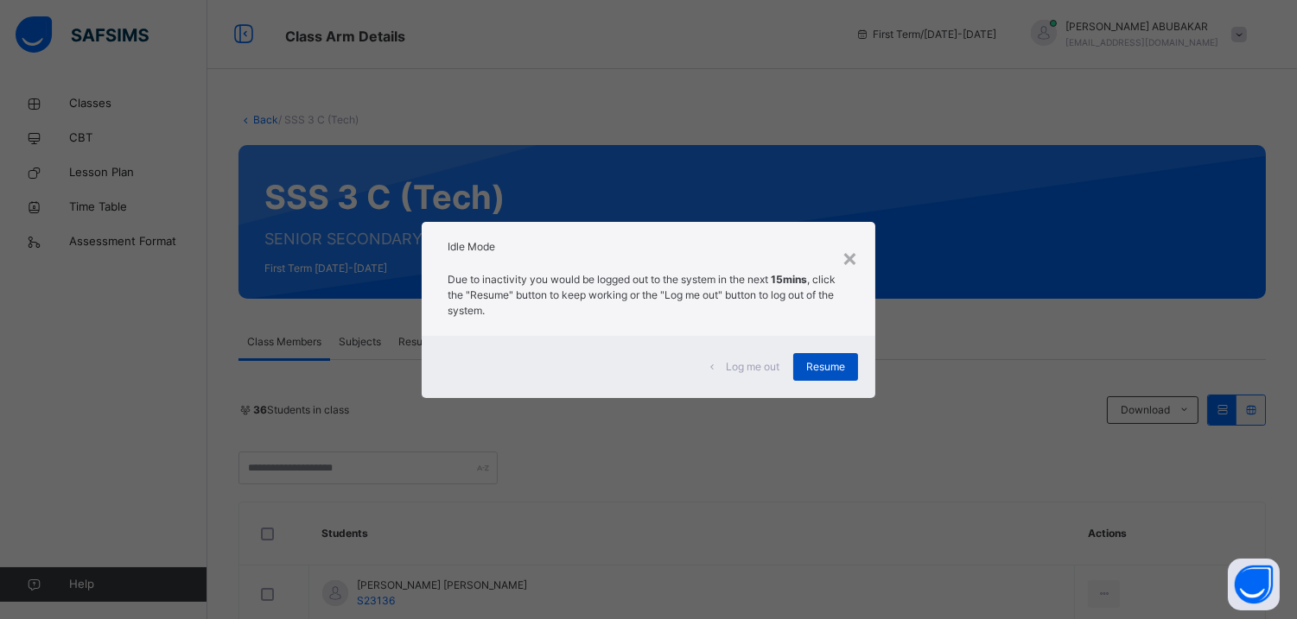
click at [815, 365] on span "Resume" at bounding box center [825, 367] width 39 height 16
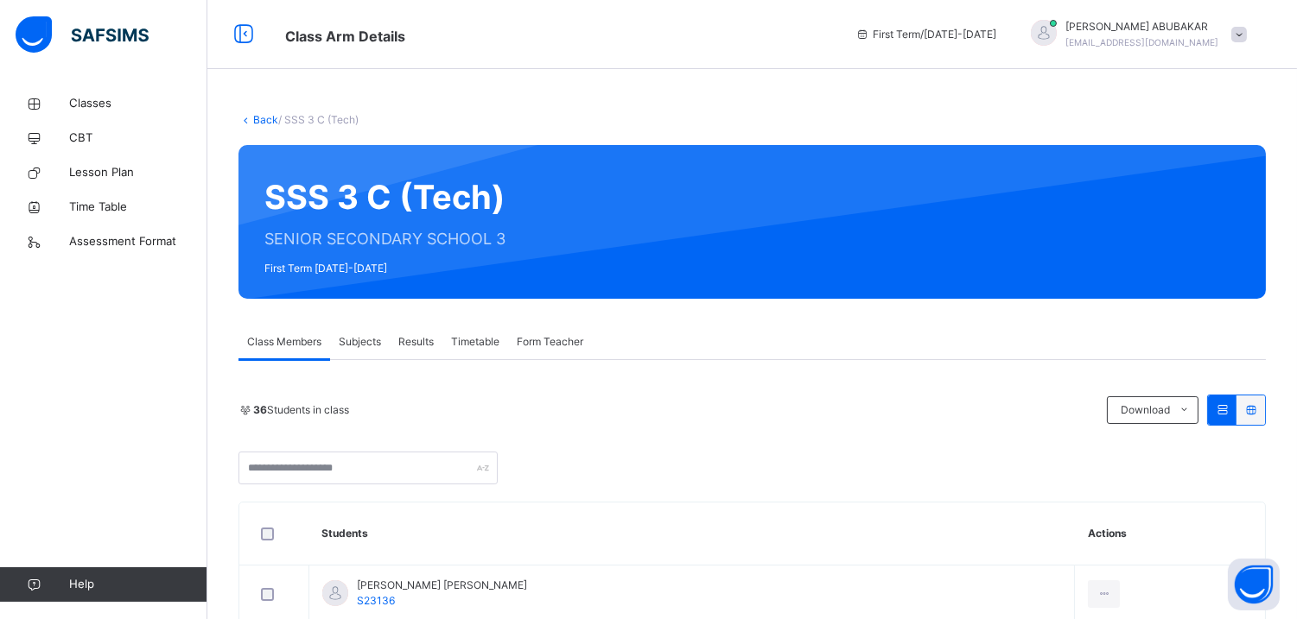
click at [270, 119] on link "Back" at bounding box center [265, 119] width 25 height 13
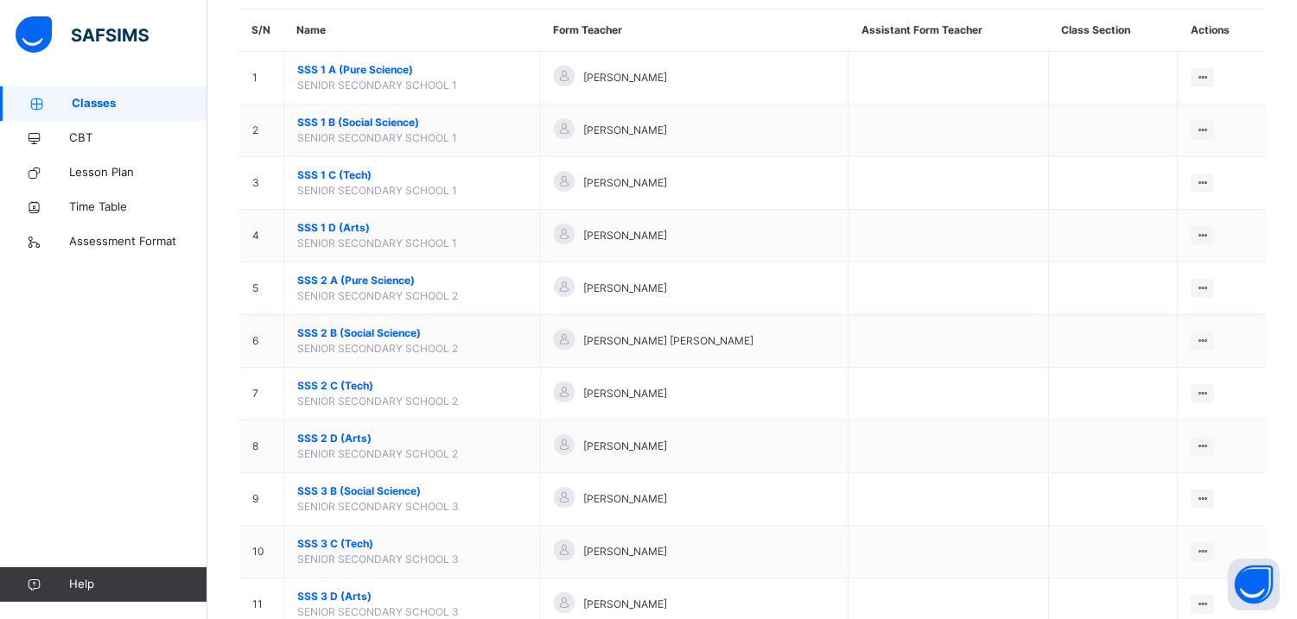
scroll to position [209, 0]
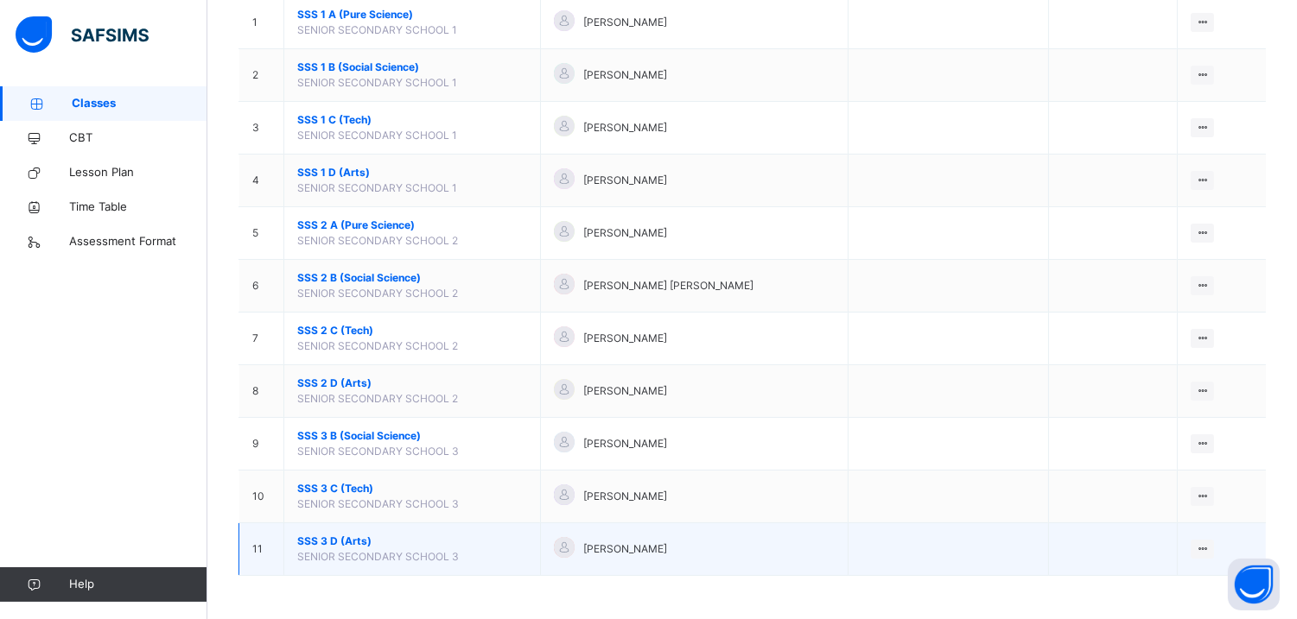
click at [327, 542] on span "SSS 3 D (Arts)" at bounding box center [412, 542] width 230 height 16
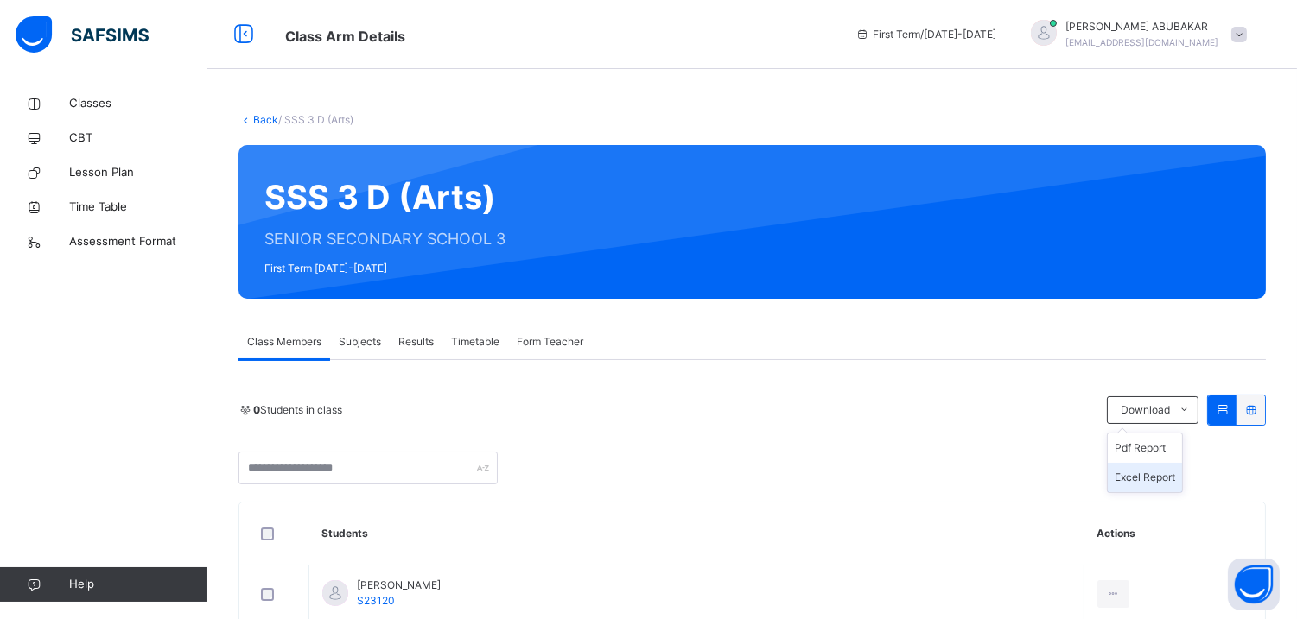
click at [1151, 479] on li "Excel Report" at bounding box center [1145, 477] width 74 height 29
